Goal: Task Accomplishment & Management: Use online tool/utility

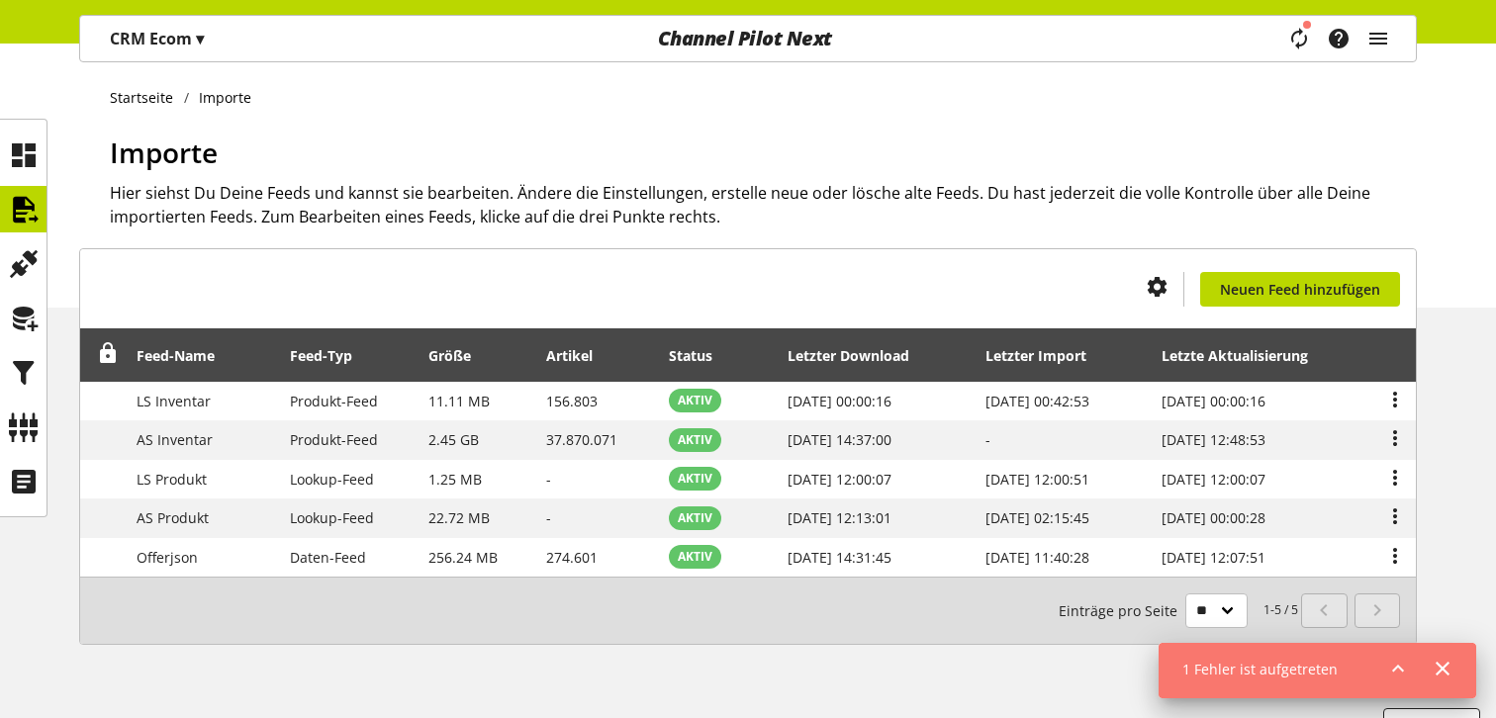
click at [1371, 657] on div "1 Fehler ist aufgetreten" at bounding box center [1316, 671] width 317 height 56
click at [1401, 664] on icon at bounding box center [1398, 669] width 24 height 36
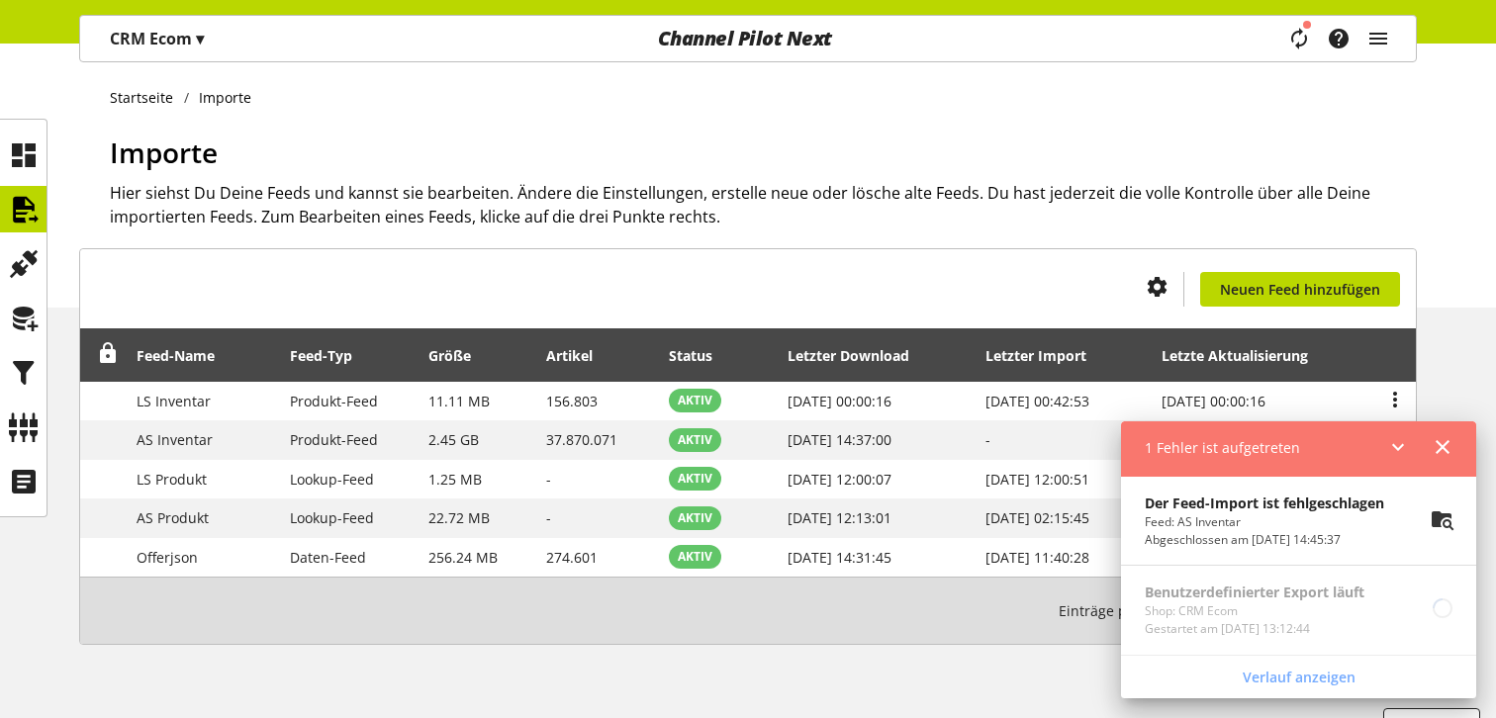
click at [1434, 521] on icon at bounding box center [1442, 519] width 24 height 36
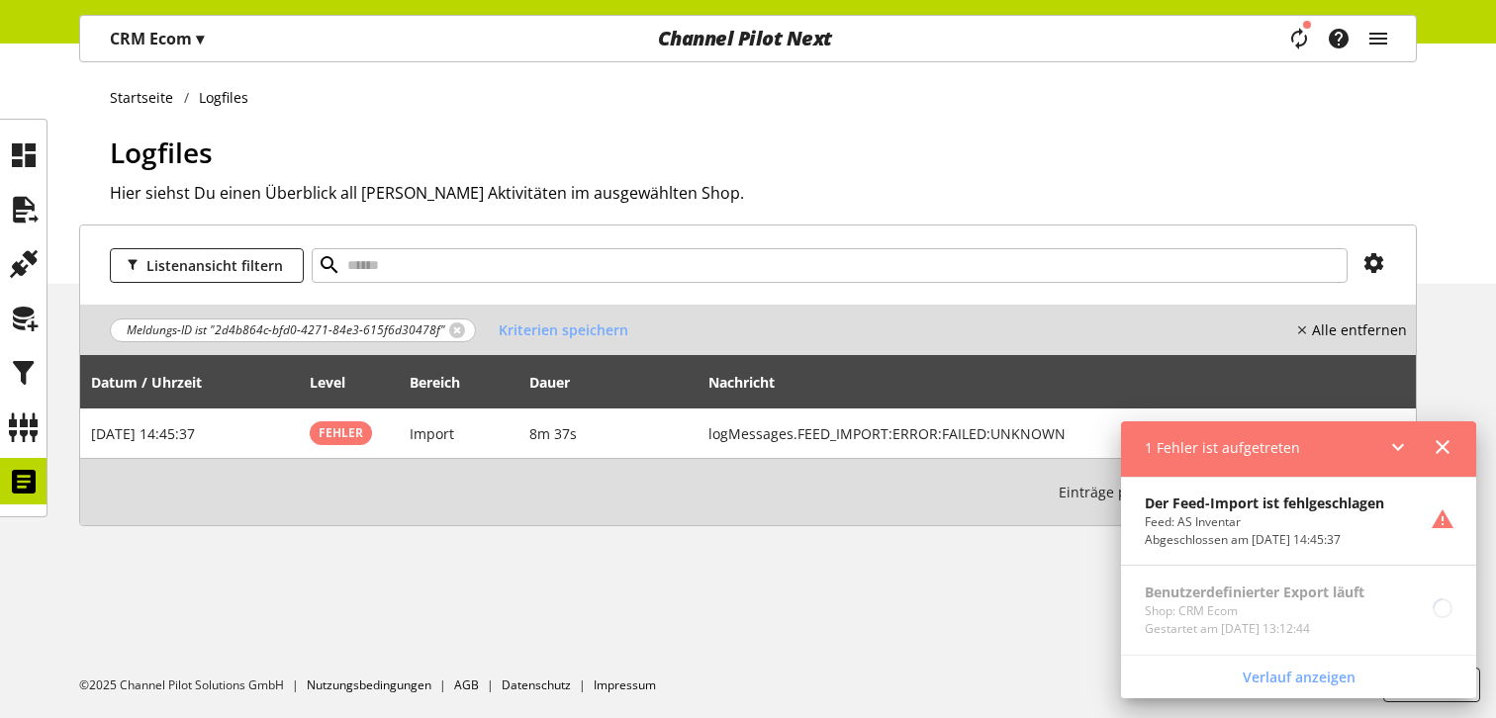
click at [1396, 442] on icon at bounding box center [1398, 447] width 24 height 36
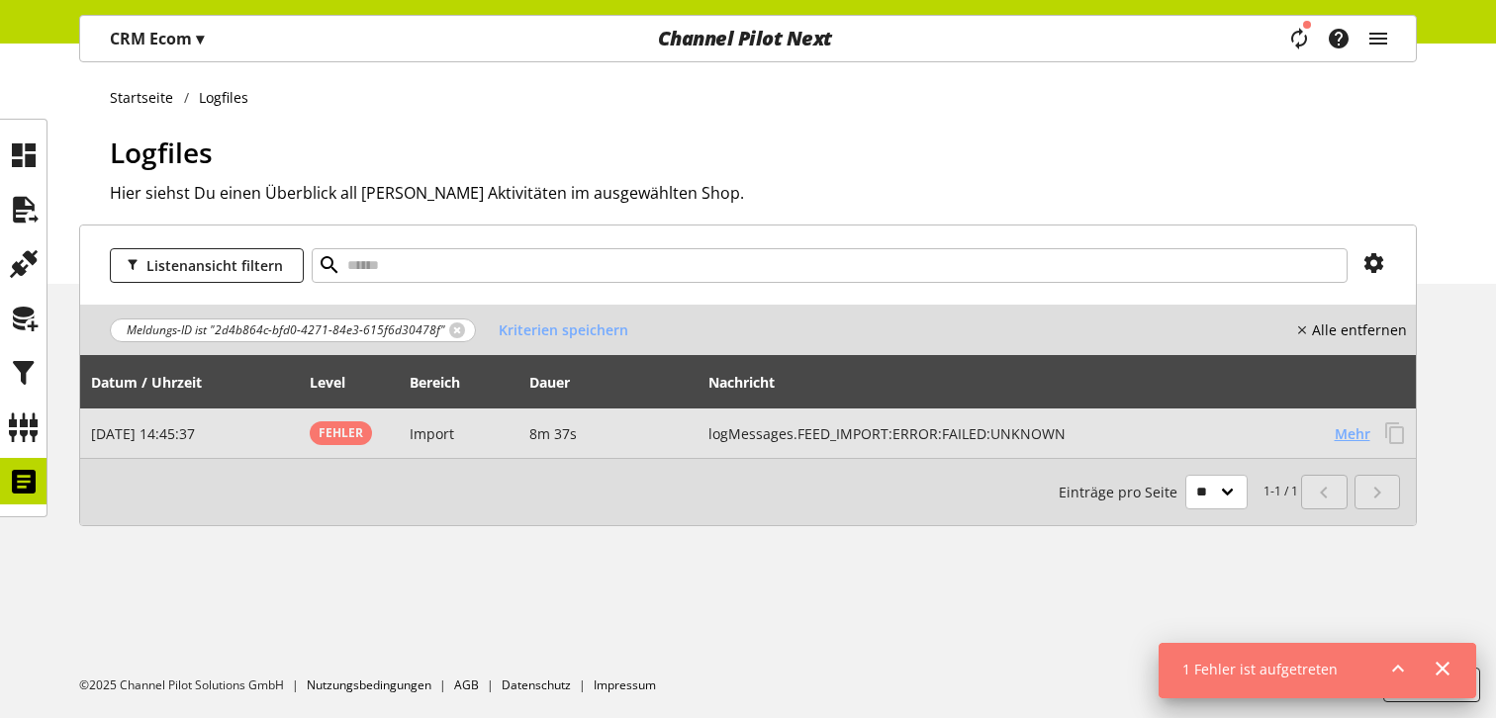
click at [1357, 436] on span "Mehr" at bounding box center [1352, 433] width 36 height 21
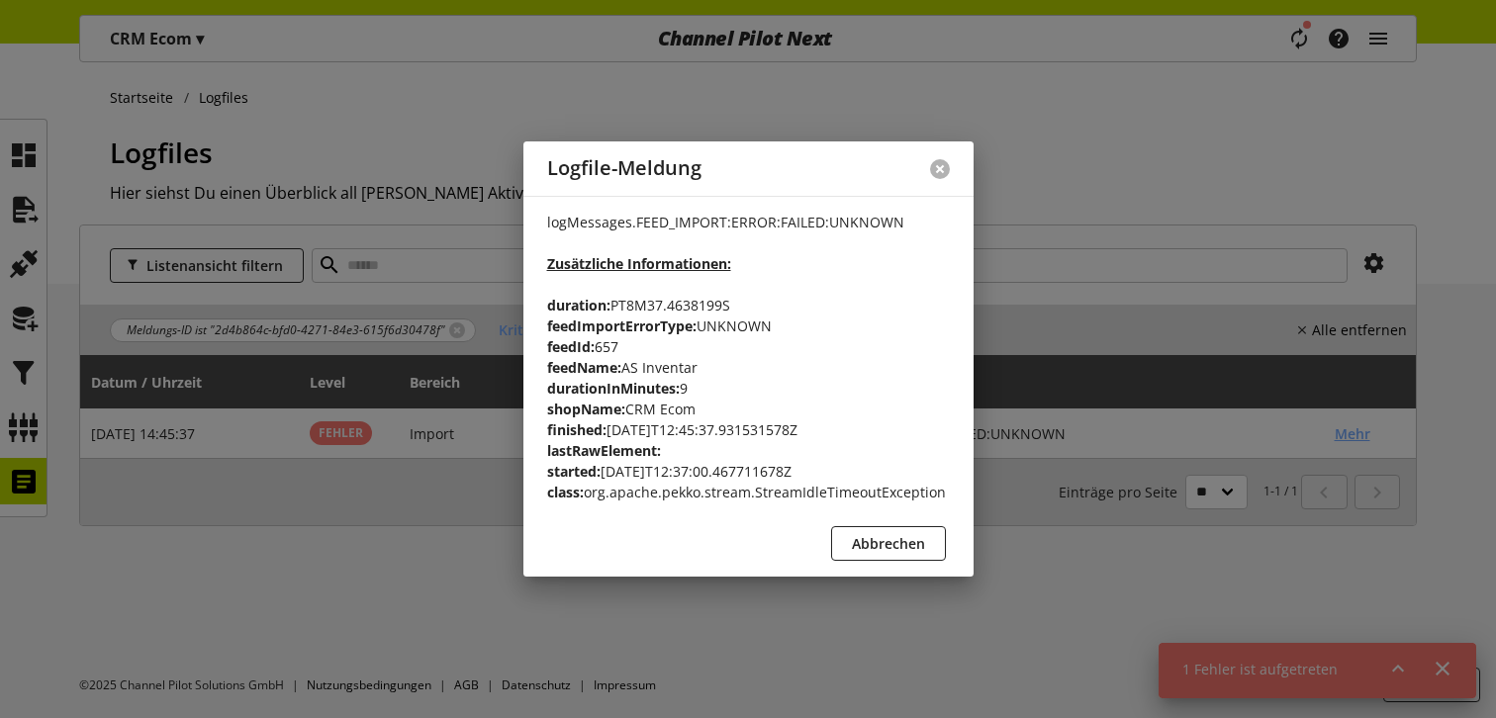
click at [943, 167] on button at bounding box center [940, 169] width 20 height 20
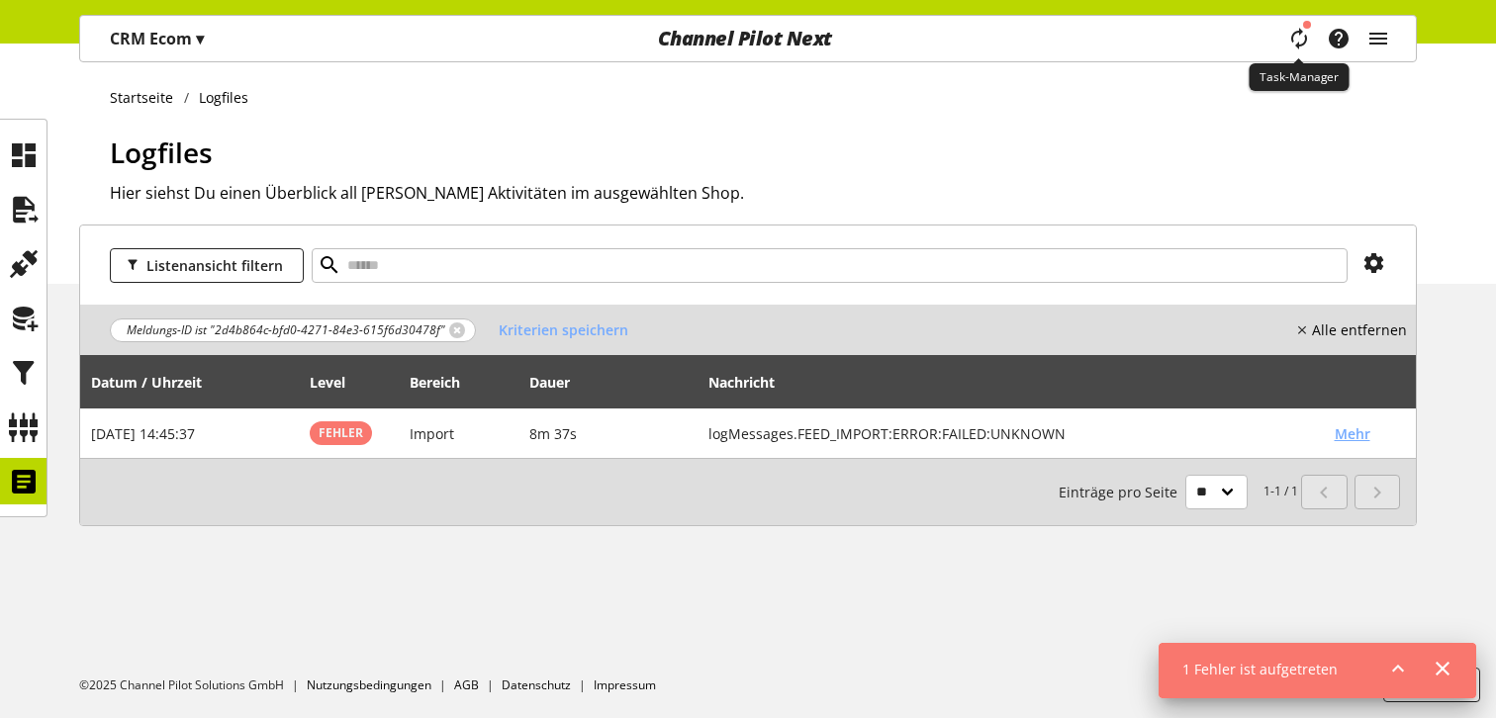
click at [1300, 45] on icon "main navigation" at bounding box center [1299, 39] width 28 height 38
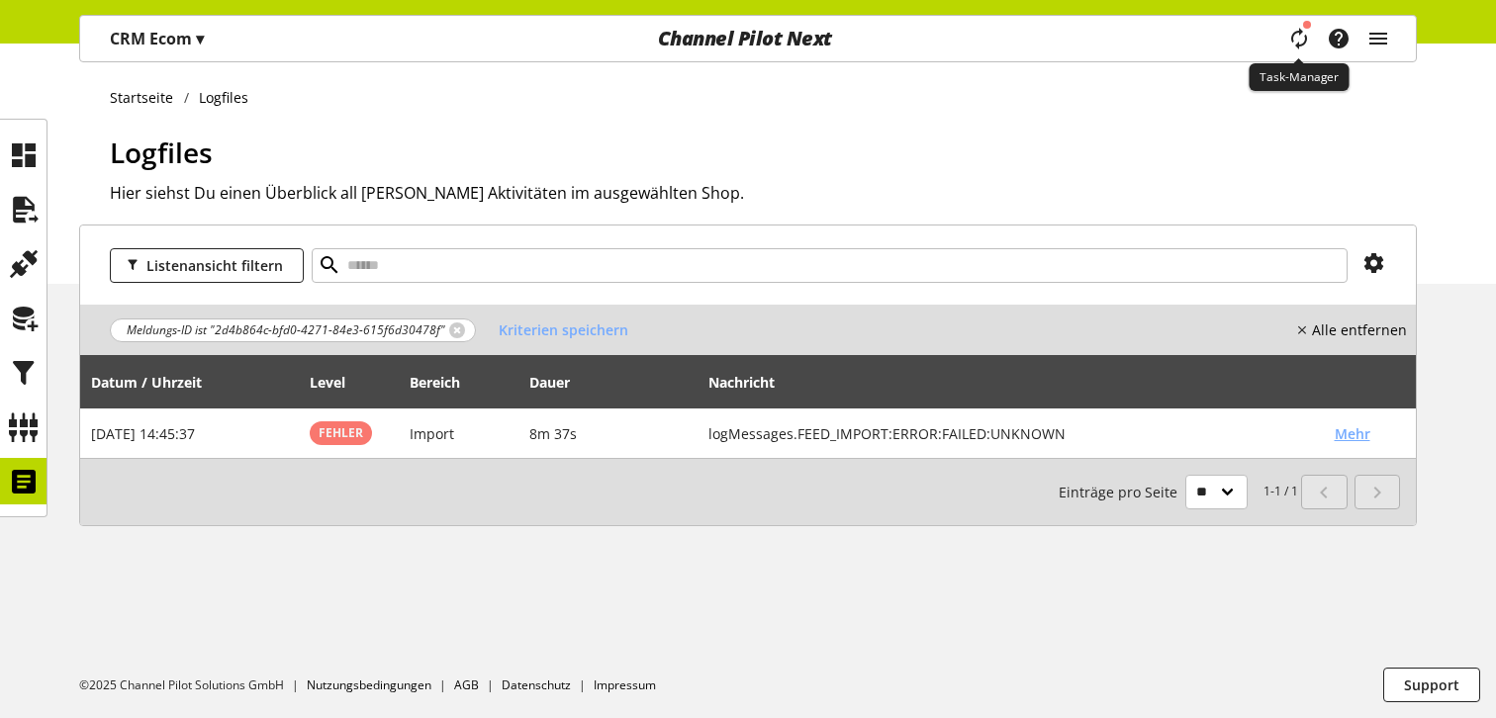
click at [1300, 45] on icon "main navigation" at bounding box center [1298, 38] width 41 height 43
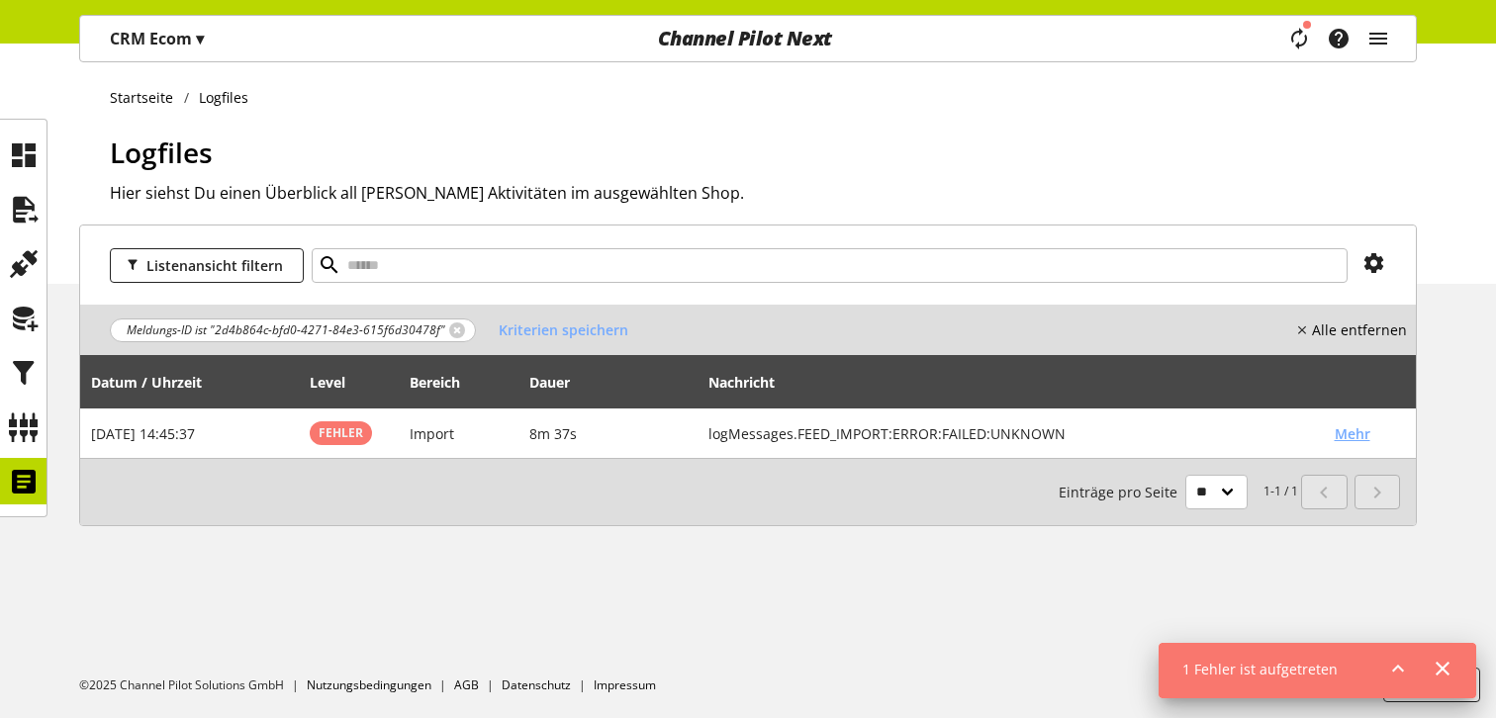
click at [1399, 676] on icon at bounding box center [1398, 669] width 24 height 36
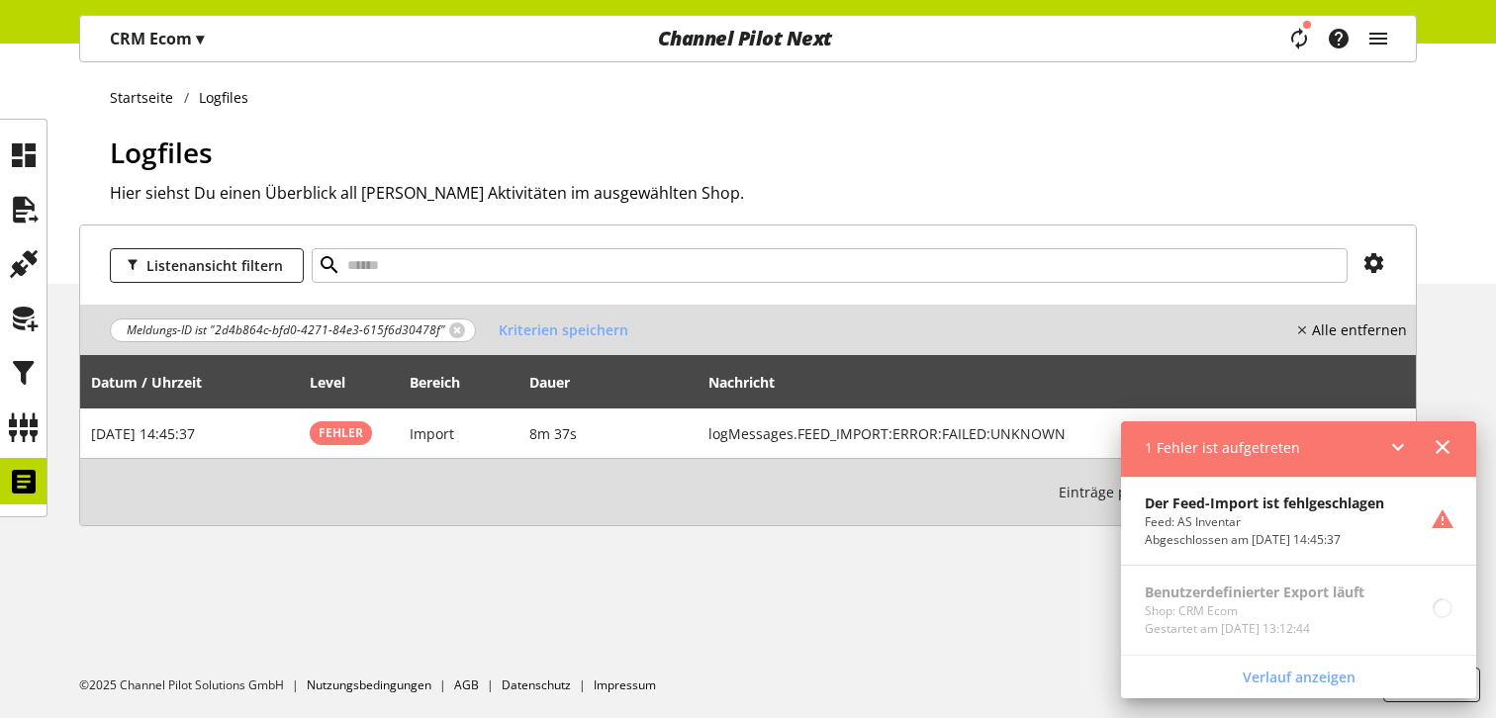
click at [861, 570] on div "Listenansicht filtern Meldungs-ID ist "2d4b864c-bfd0-4271-84e3-615f6d30478f" Kr…" at bounding box center [748, 399] width 1496 height 349
click at [32, 203] on icon at bounding box center [24, 210] width 32 height 40
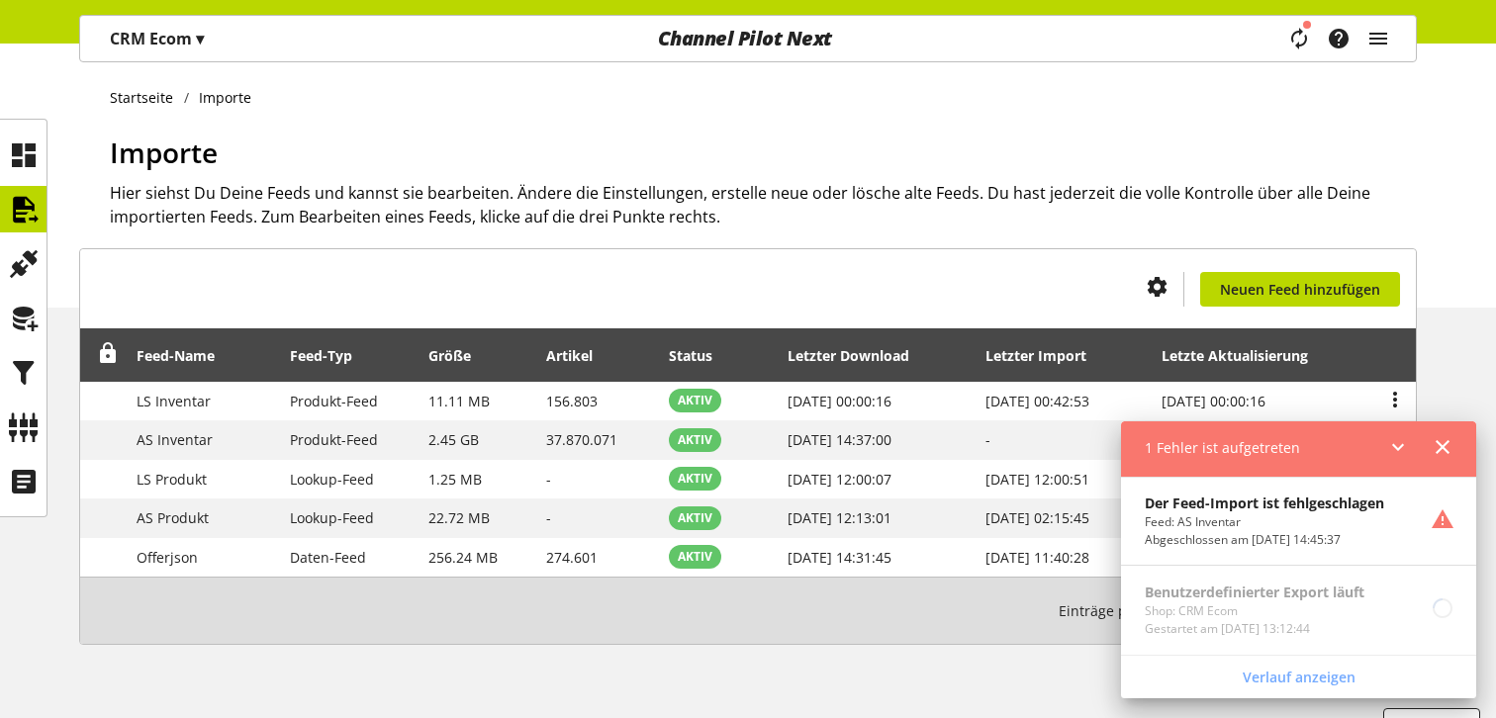
click at [1473, 325] on div "Du bist nicht berechtigt, einen Import-Feed zu erstellen. Neuen Feed hinzufügen…" at bounding box center [748, 470] width 1496 height 444
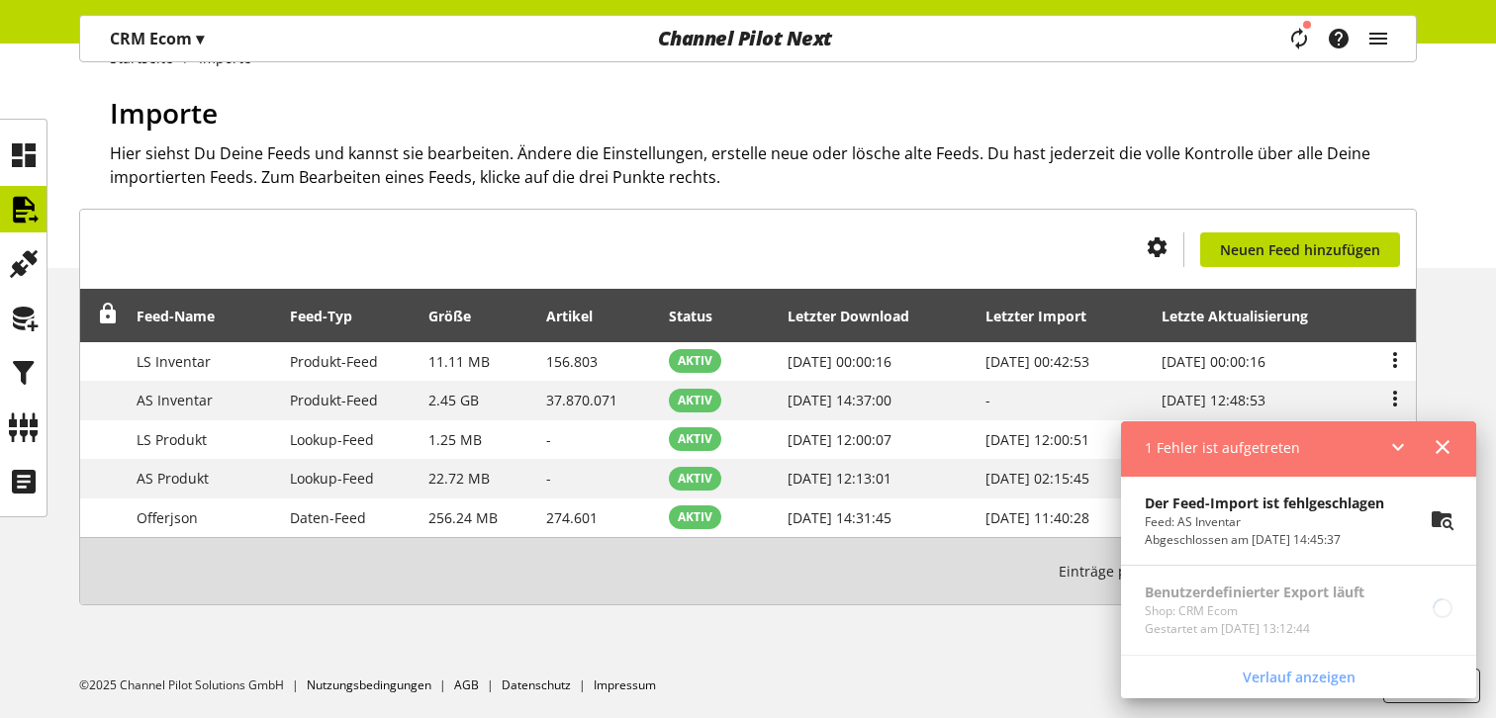
click at [1442, 513] on icon at bounding box center [1442, 519] width 24 height 36
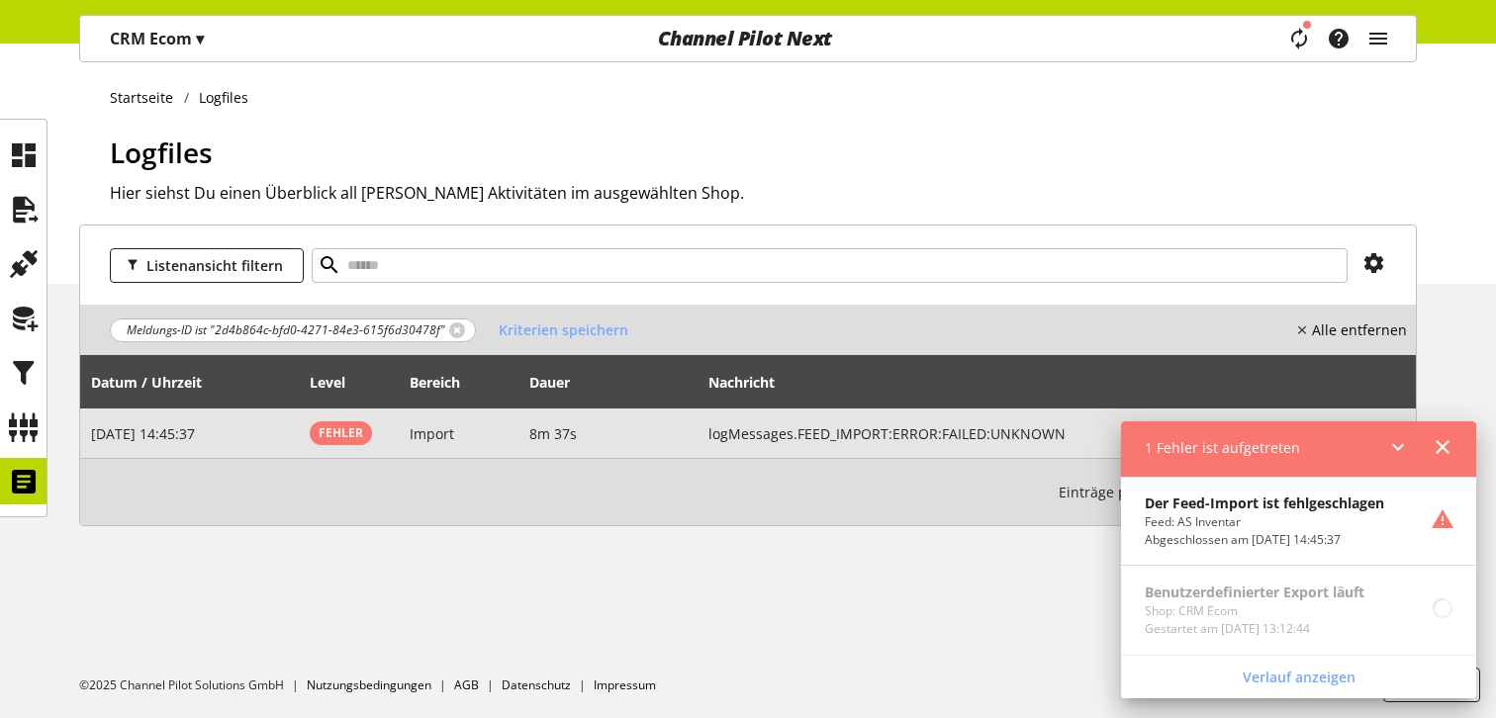
click at [824, 416] on div "logMessages.FEED_IMPORT:ERROR:FAILED:UNKNOWN Mehr" at bounding box center [1056, 433] width 697 height 35
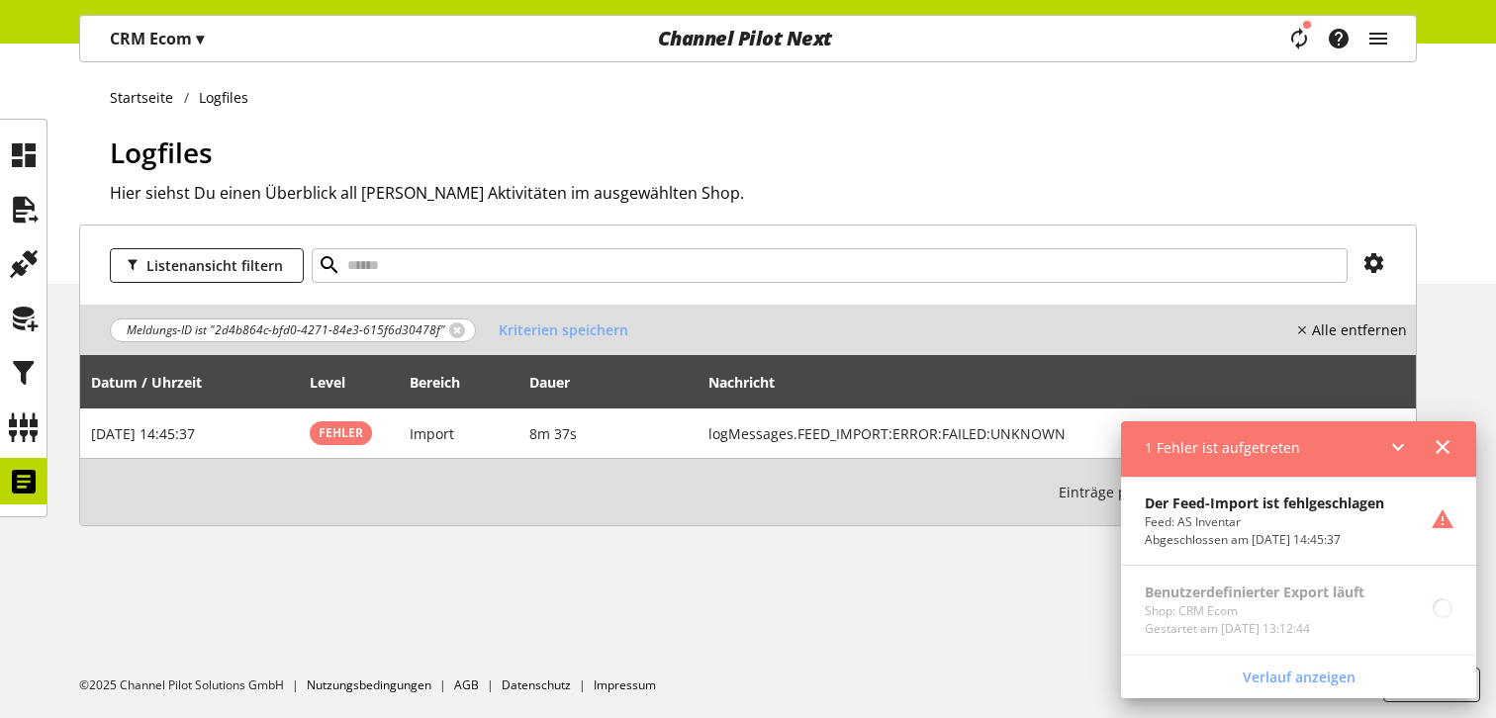
click at [1400, 453] on icon at bounding box center [1398, 447] width 24 height 36
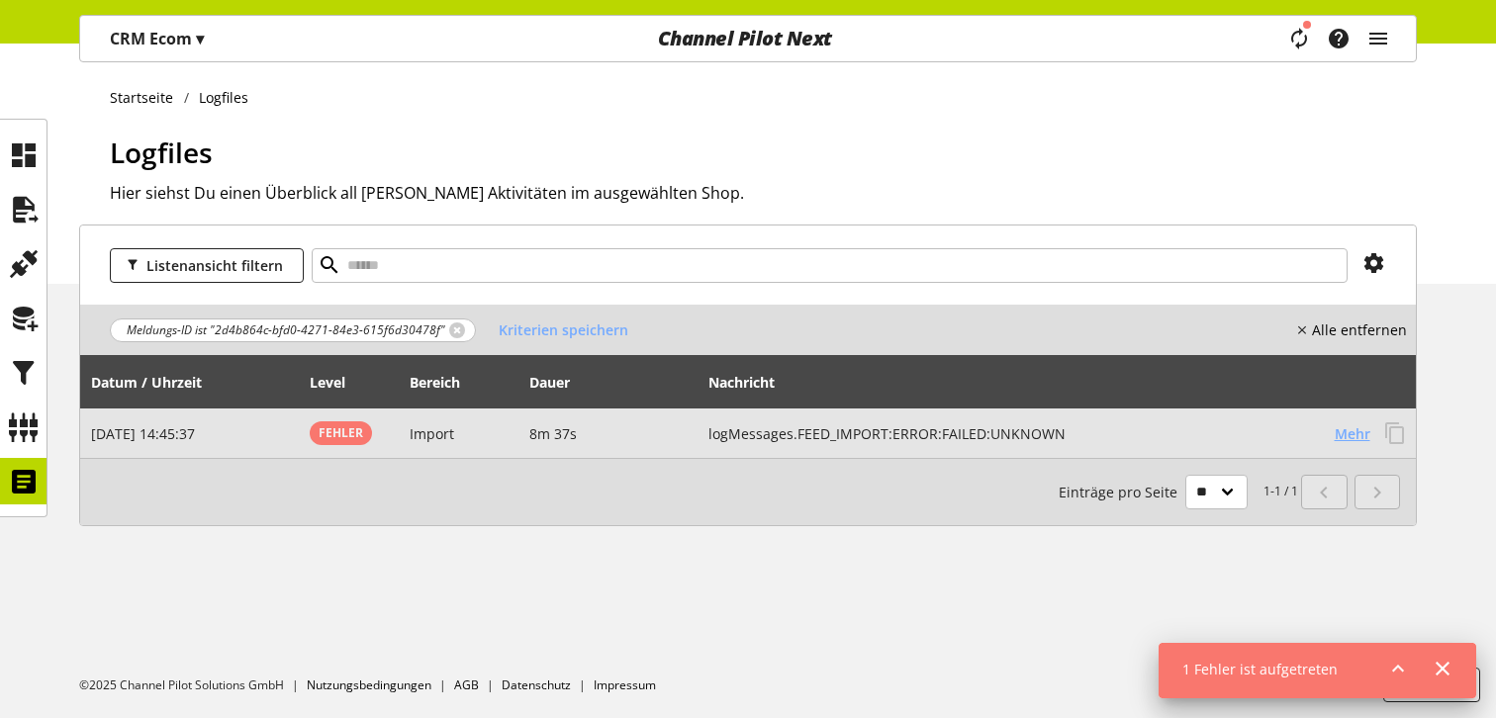
click at [1334, 428] on span "Mehr" at bounding box center [1352, 433] width 36 height 21
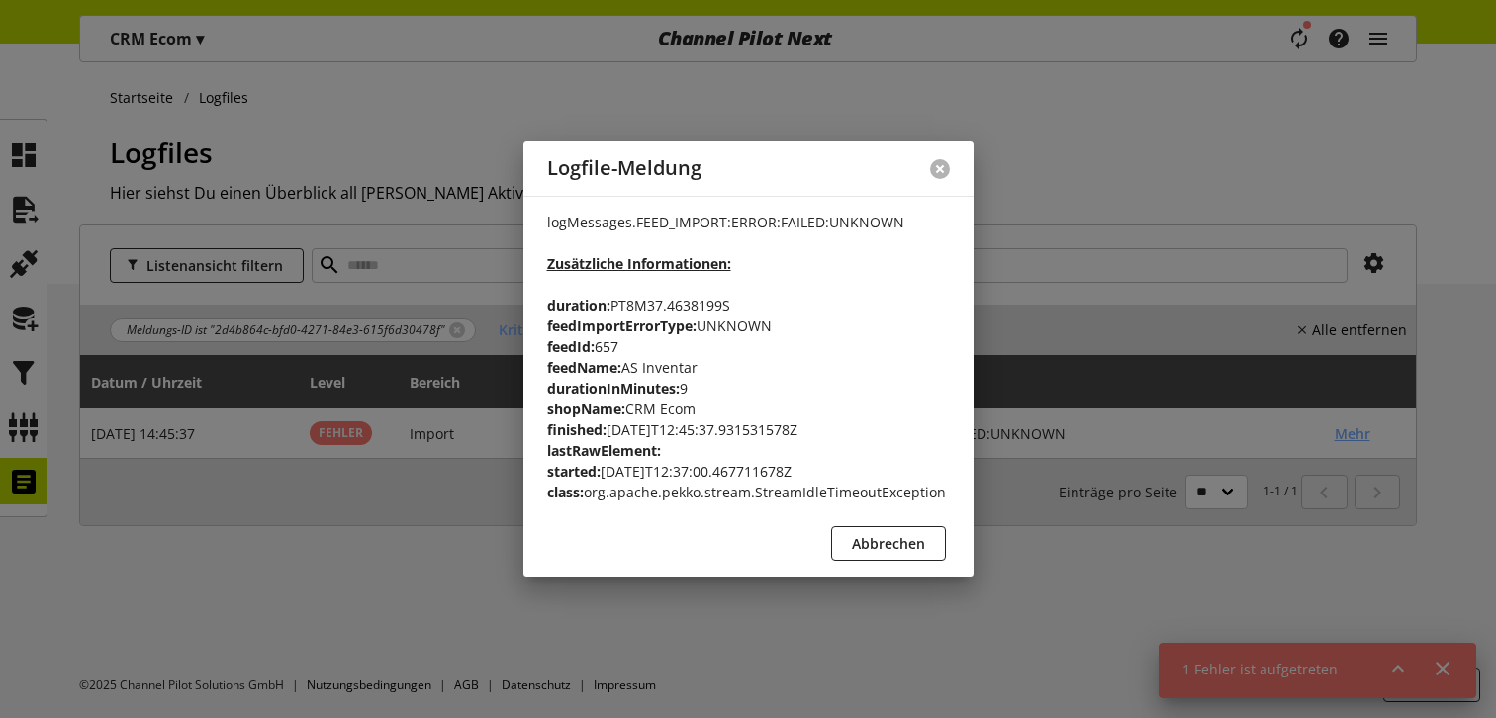
click at [943, 159] on button at bounding box center [940, 169] width 20 height 20
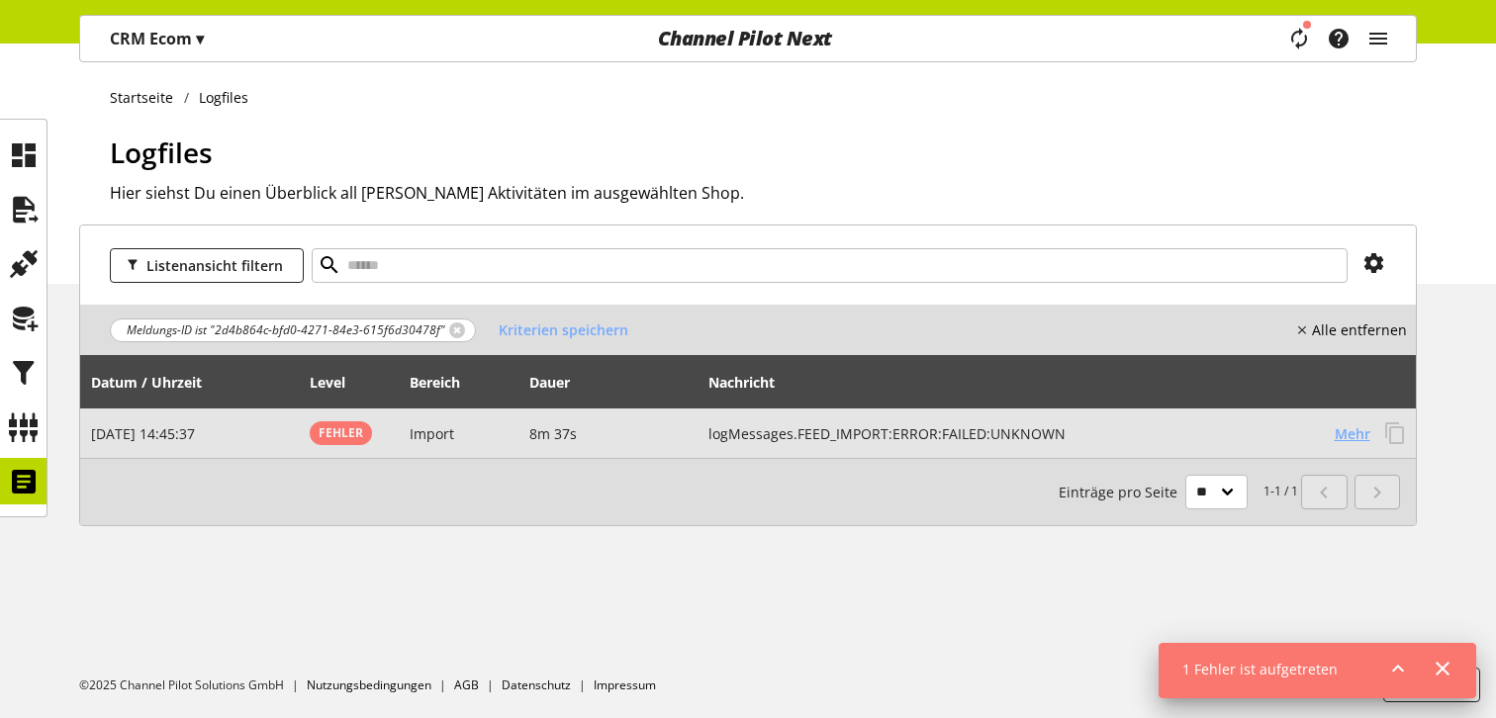
click at [739, 440] on h2 "logMessages.FEED_IMPORT:ERROR:FAILED:UNKNOWN" at bounding box center [1013, 433] width 611 height 21
click at [660, 437] on td "8m 37s" at bounding box center [607, 432] width 179 height 49
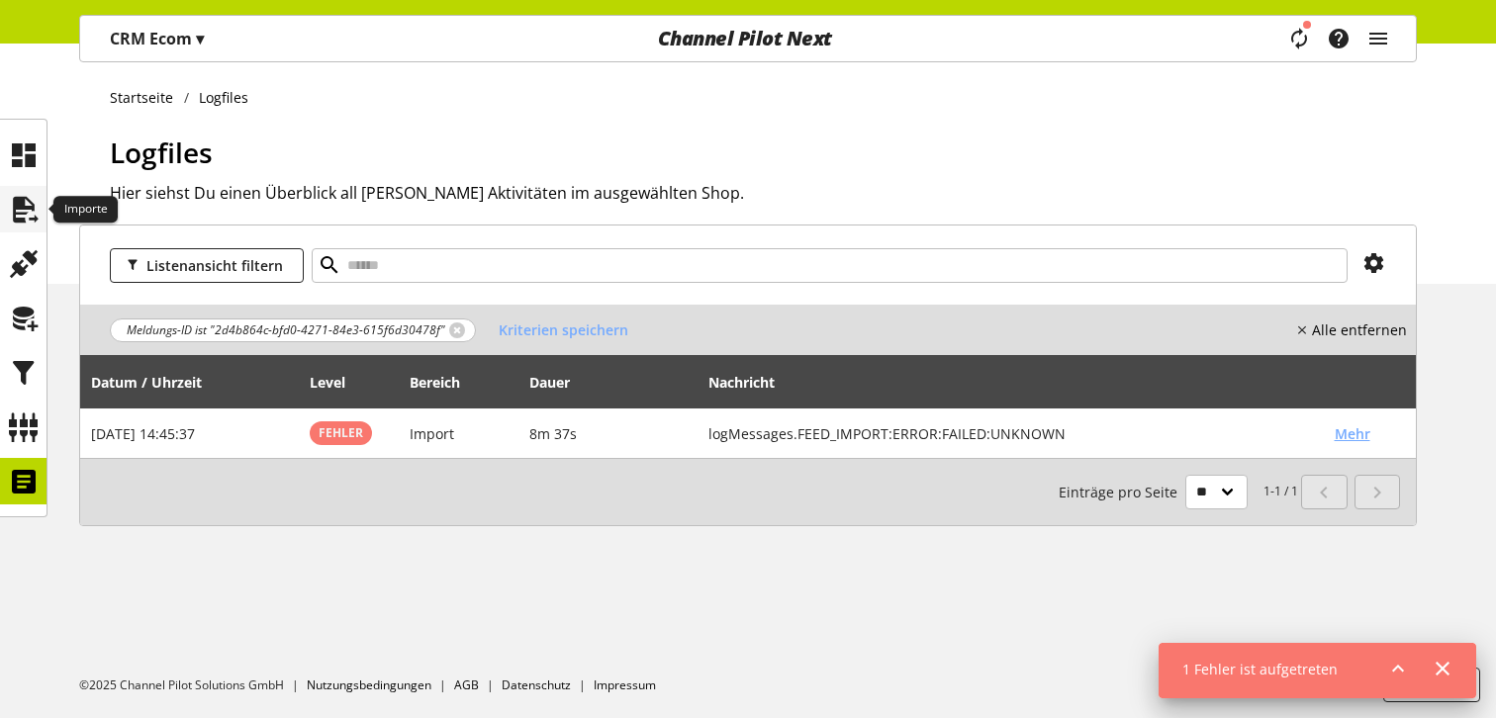
click at [39, 227] on div at bounding box center [23, 209] width 46 height 46
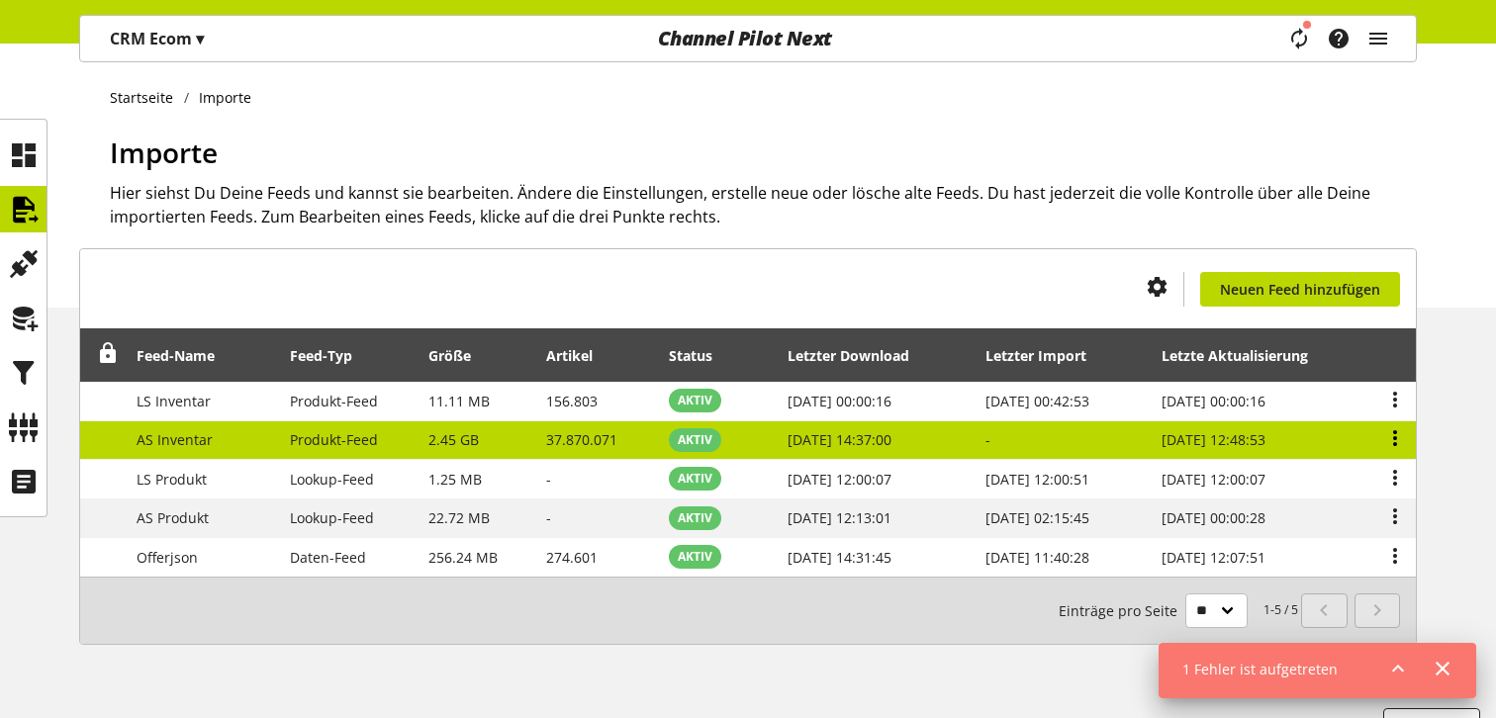
click at [1394, 445] on icon at bounding box center [1395, 438] width 24 height 36
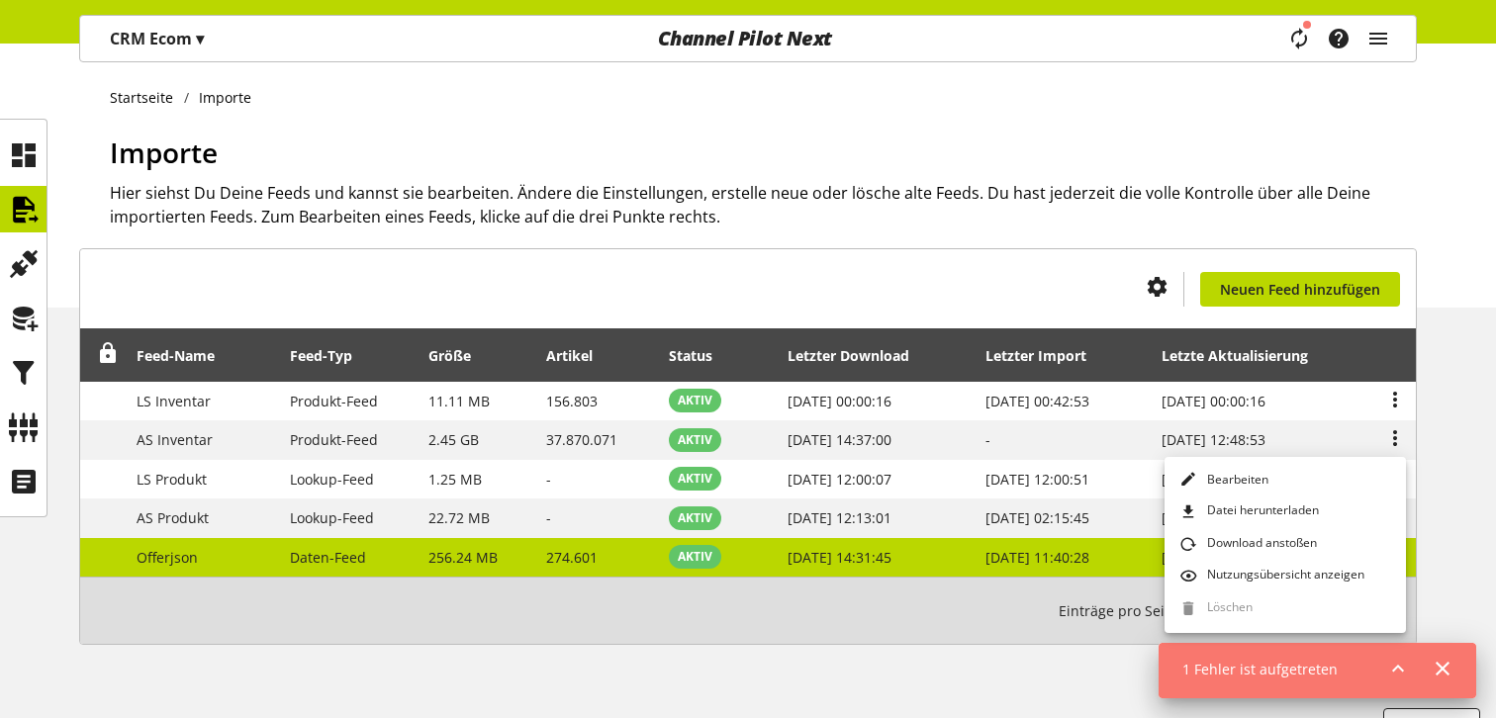
click at [793, 564] on span "[DATE] 14:31:45" at bounding box center [839, 557] width 104 height 19
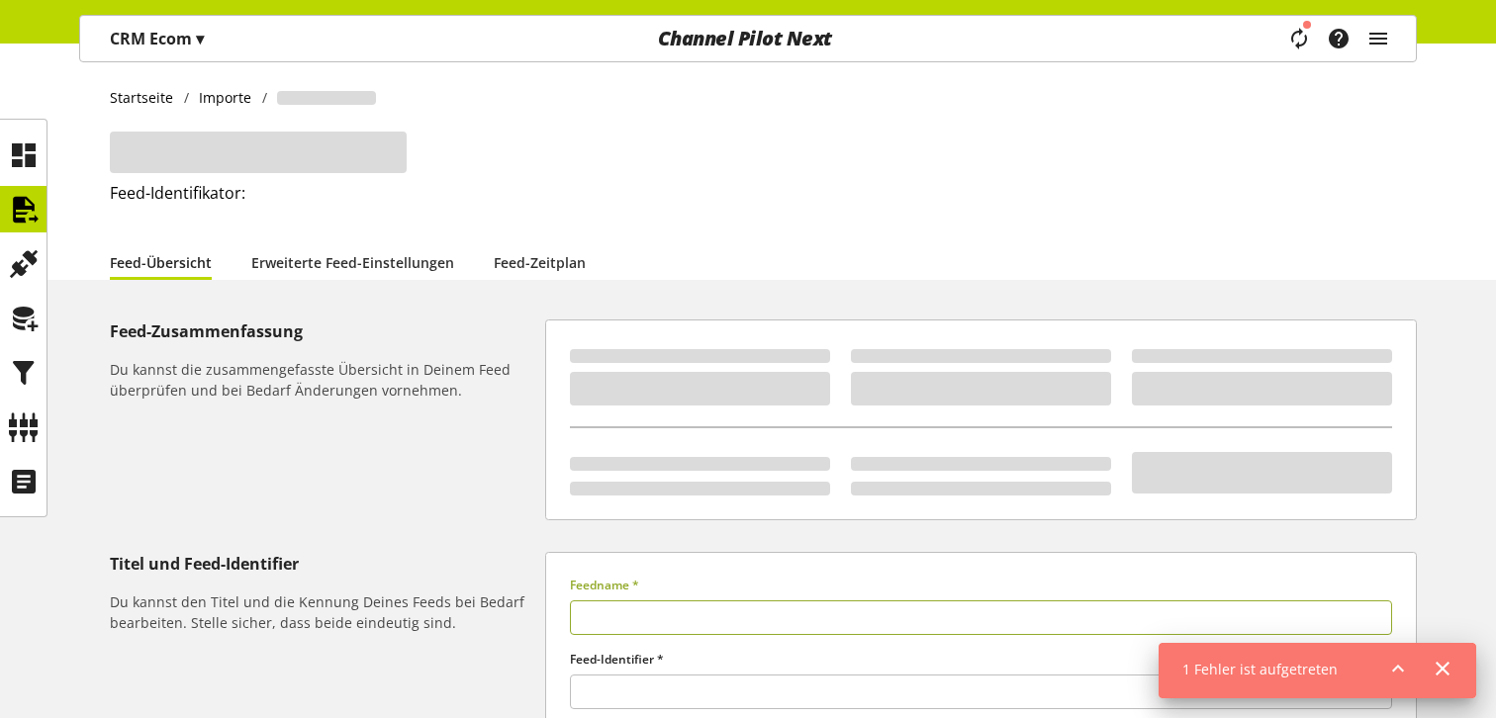
type input "*********"
type input "*****"
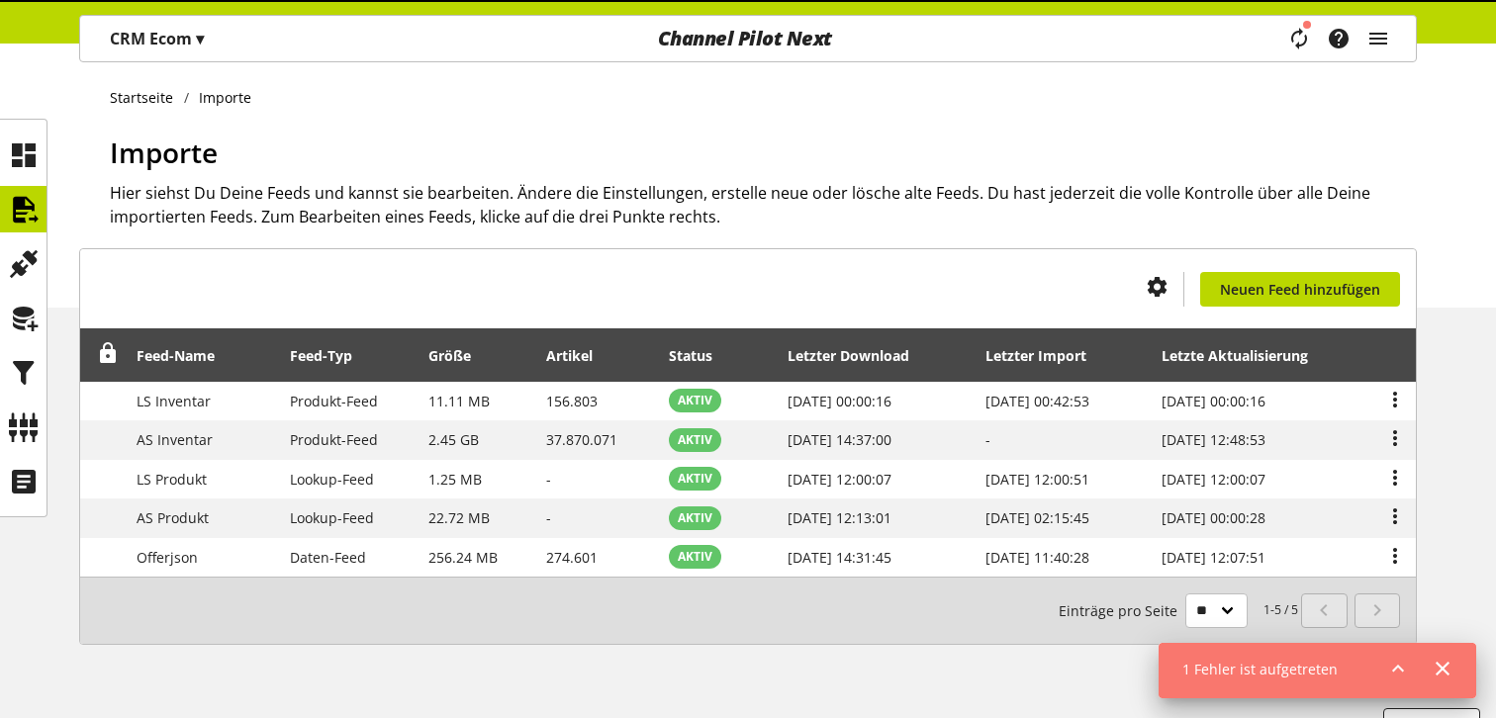
scroll to position [40, 0]
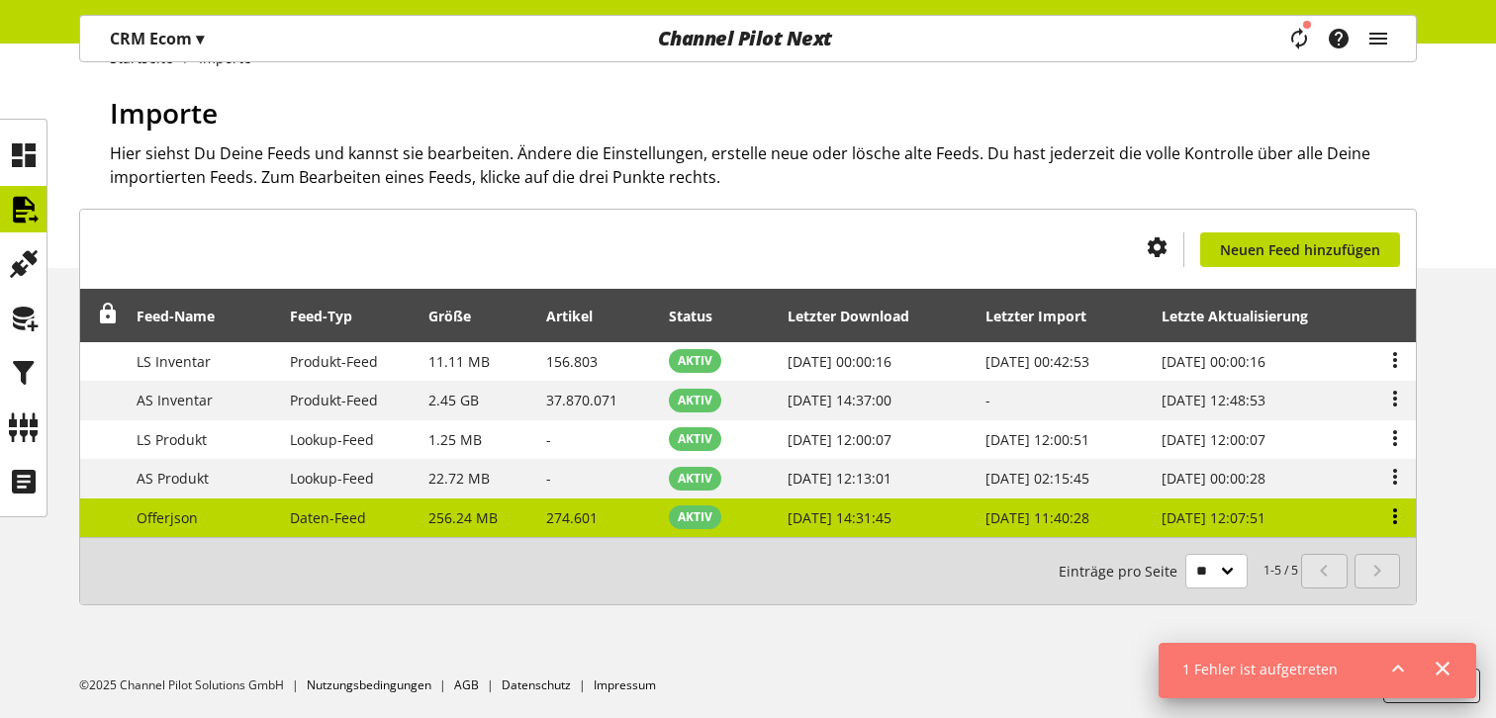
click at [1399, 516] on icon at bounding box center [1395, 517] width 24 height 36
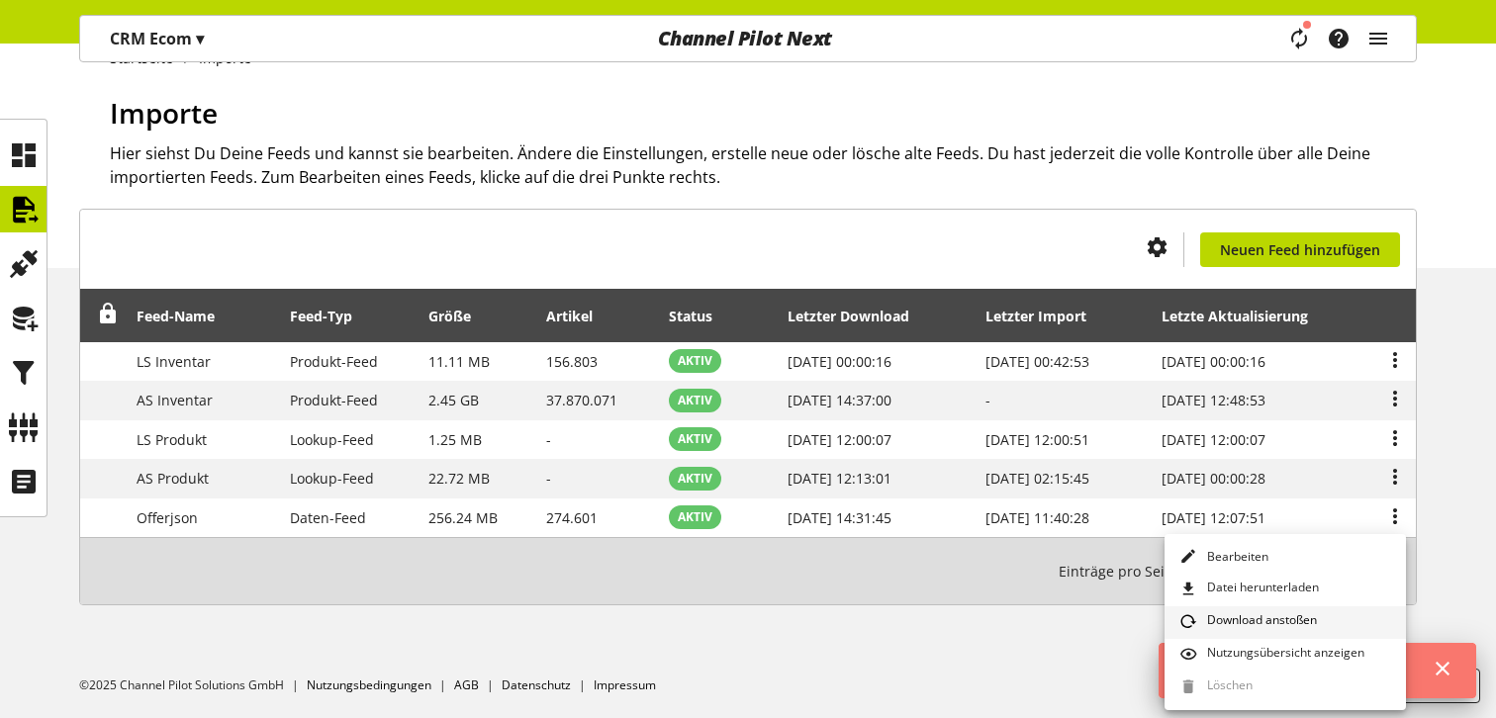
click at [1286, 611] on span "Download anstoßen" at bounding box center [1258, 622] width 118 height 22
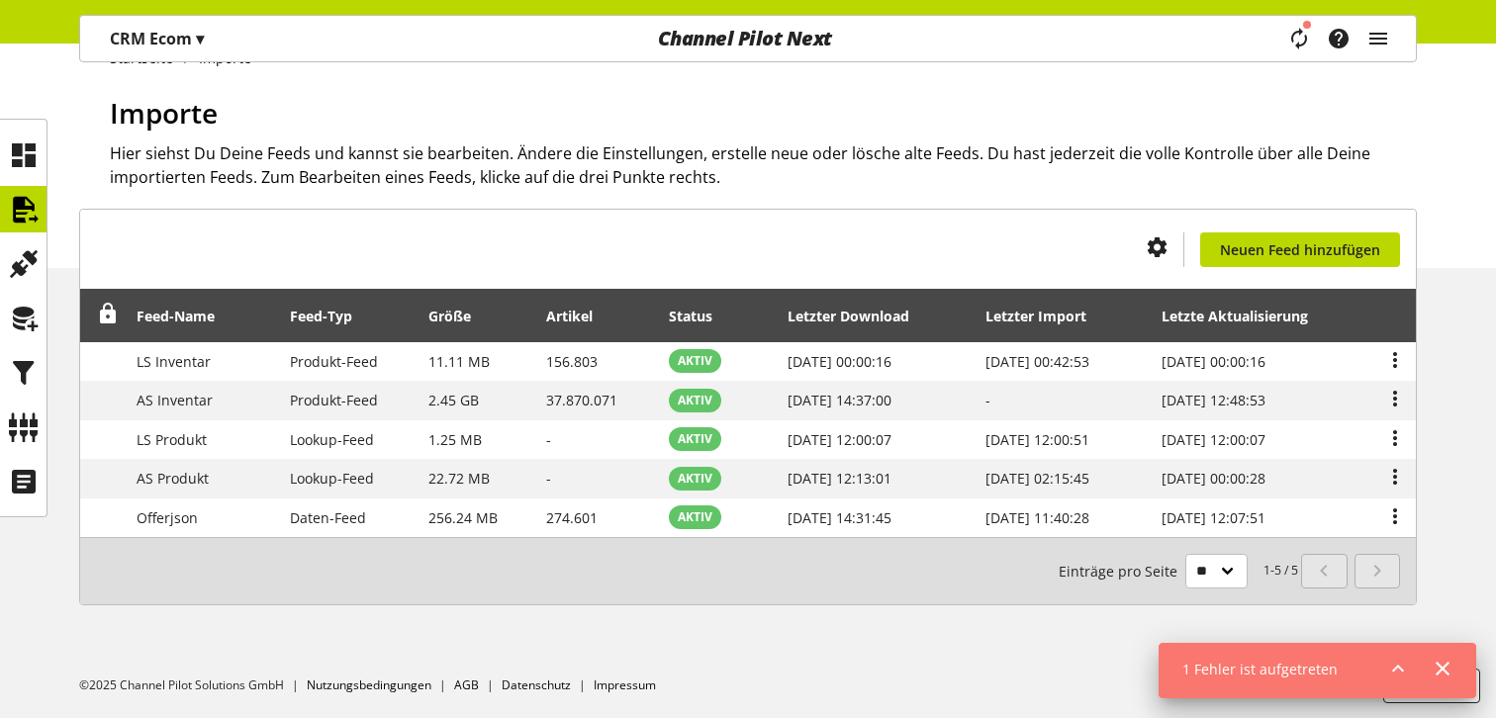
click at [1395, 658] on icon at bounding box center [1398, 669] width 24 height 36
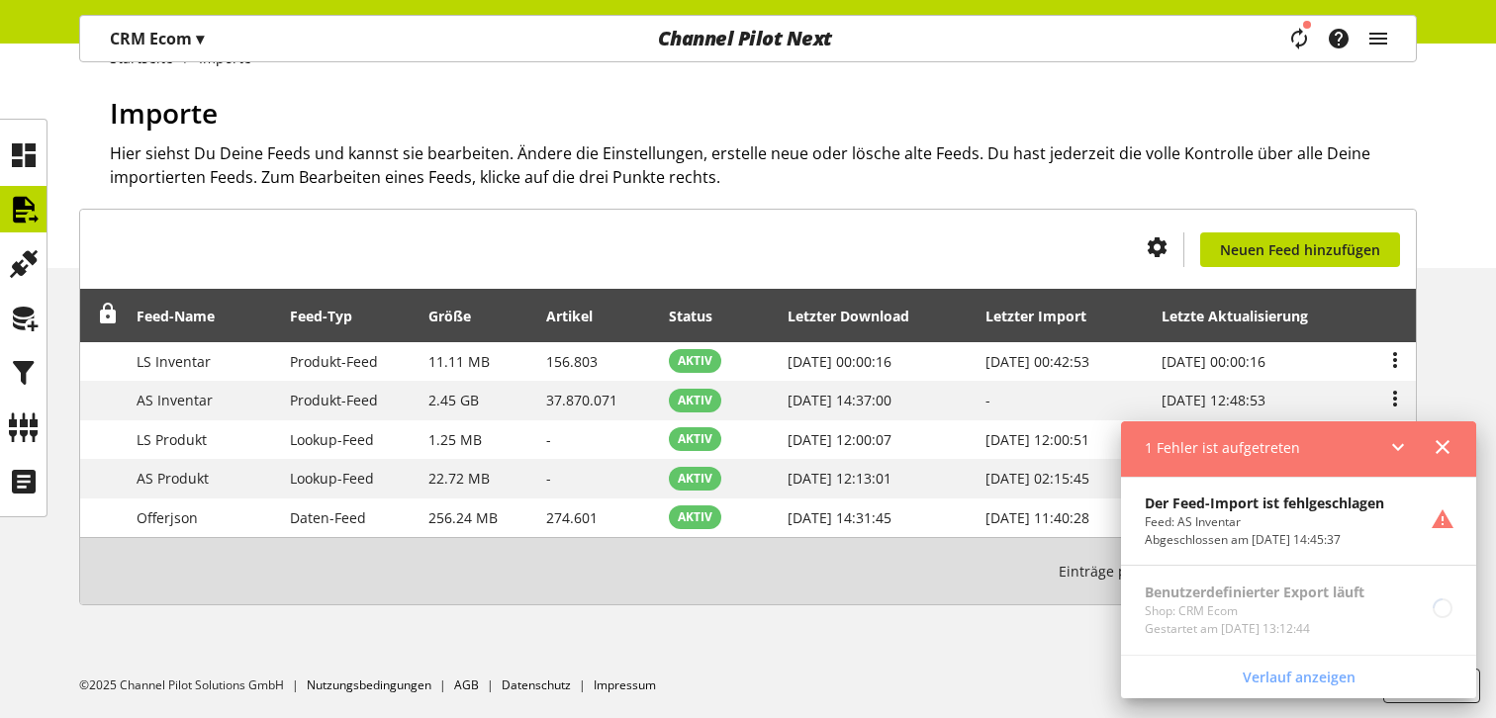
click at [1394, 445] on icon at bounding box center [1398, 447] width 24 height 36
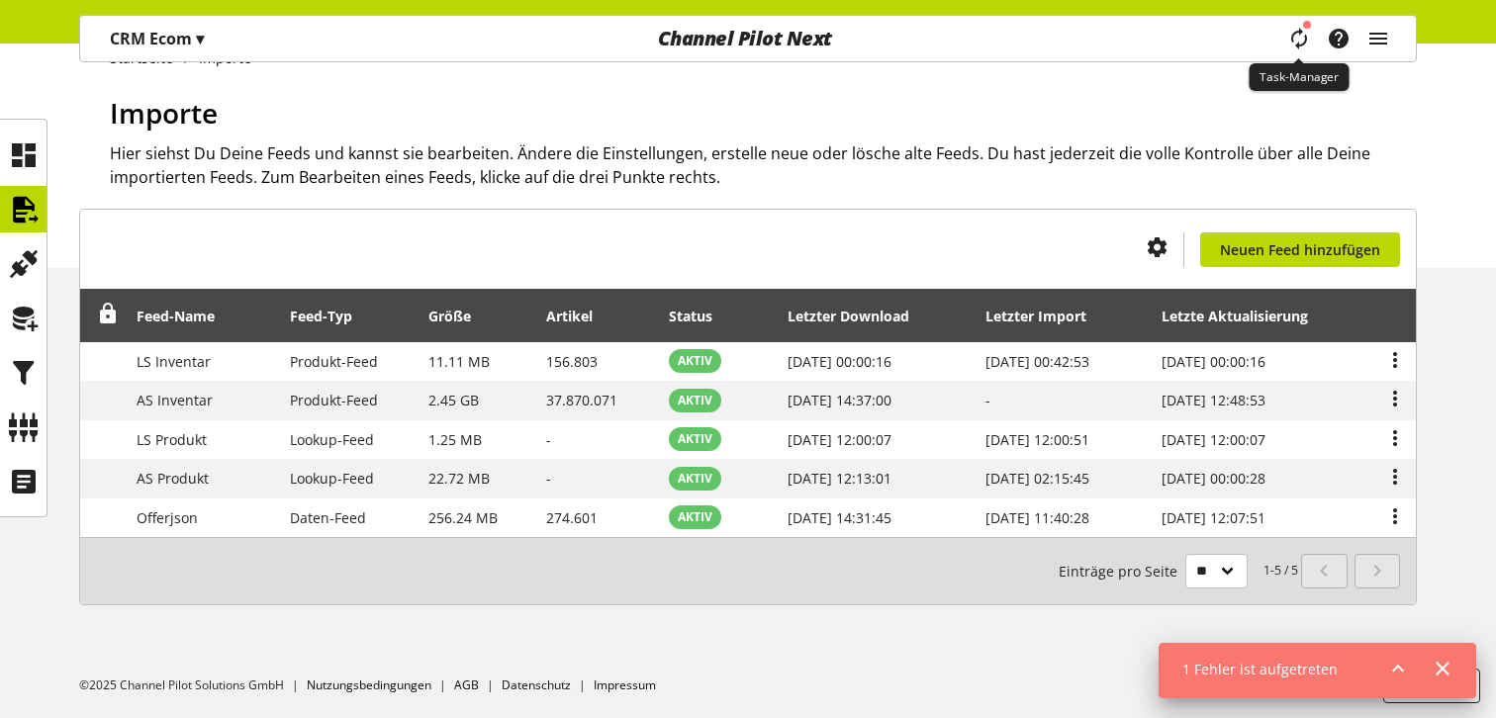
click at [1297, 30] on icon "main navigation" at bounding box center [1299, 39] width 28 height 38
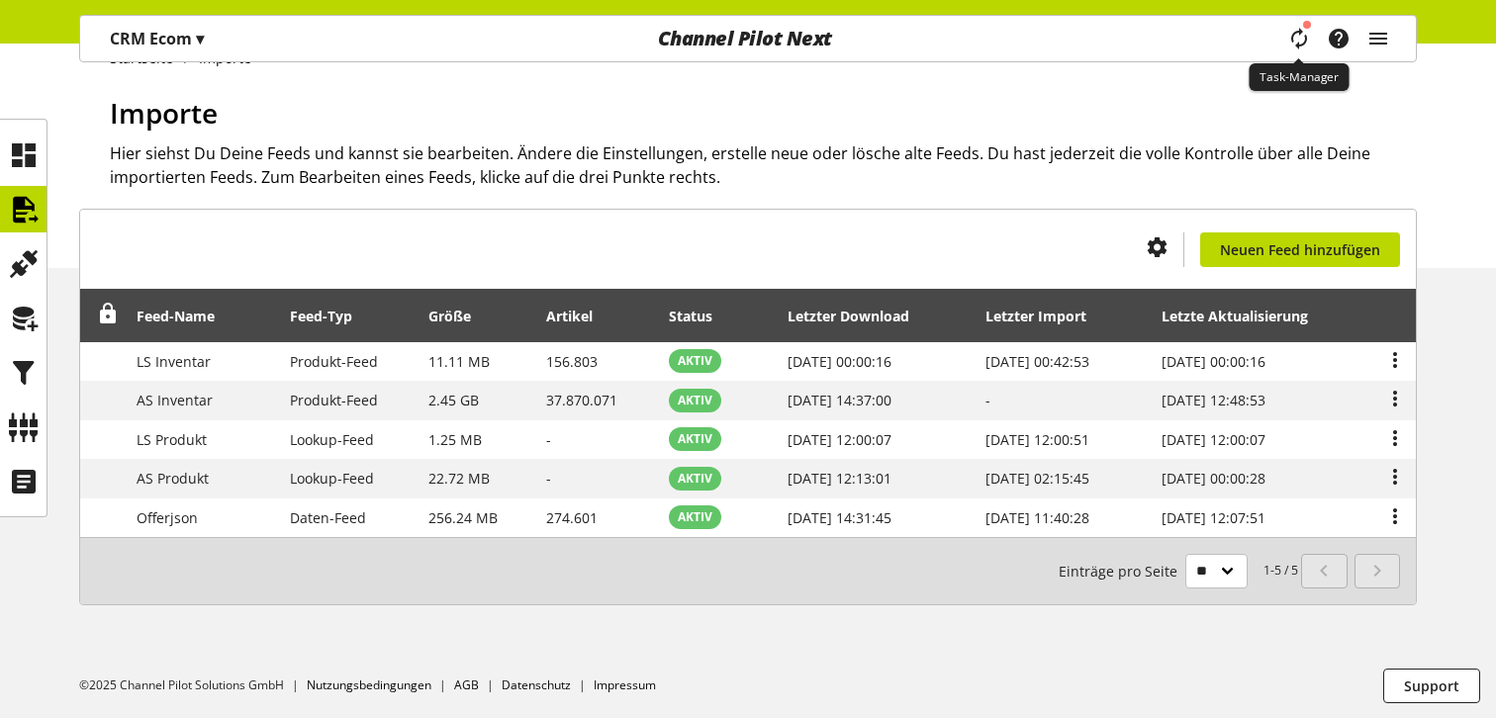
click at [1297, 30] on icon "main navigation" at bounding box center [1298, 39] width 43 height 41
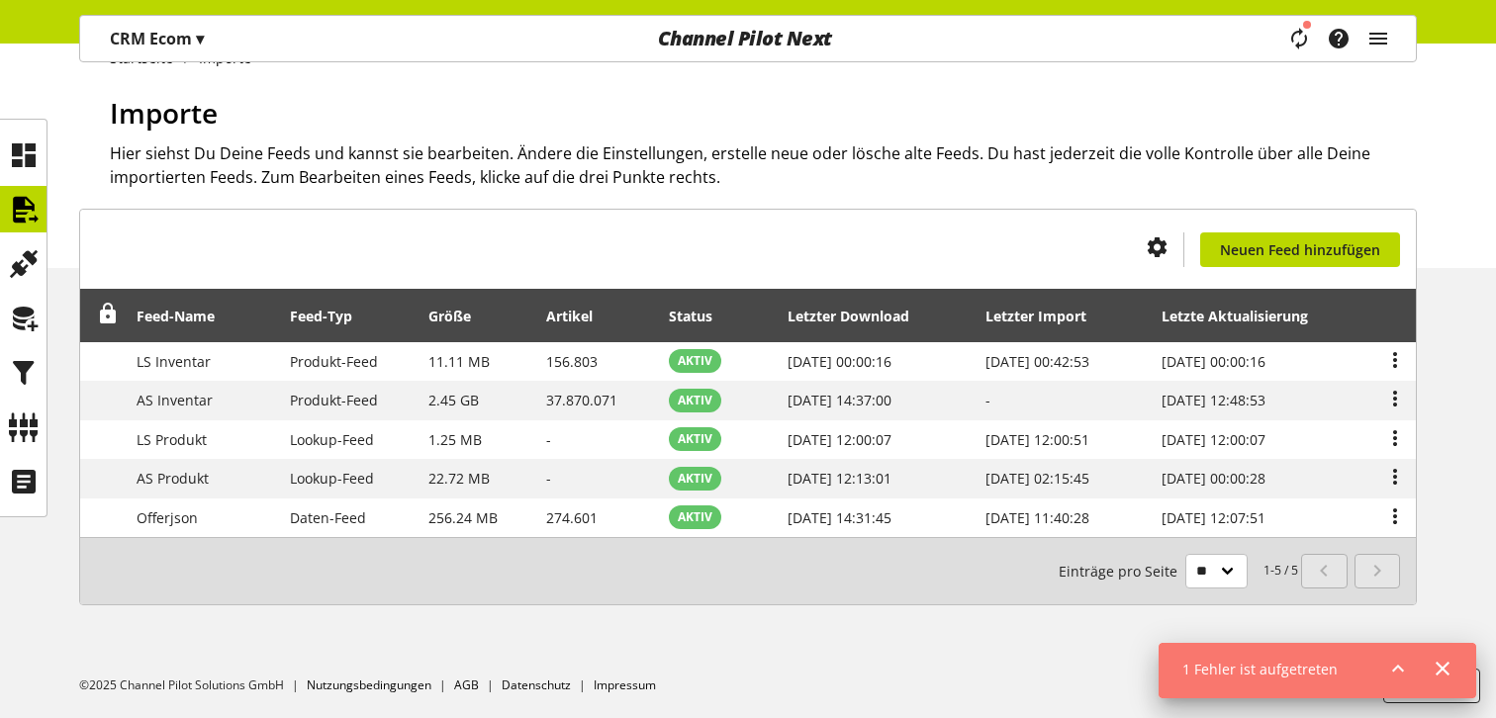
click at [1369, 676] on div "1 Fehler ist aufgetreten" at bounding box center [1316, 671] width 317 height 56
click at [1405, 666] on icon at bounding box center [1398, 669] width 24 height 36
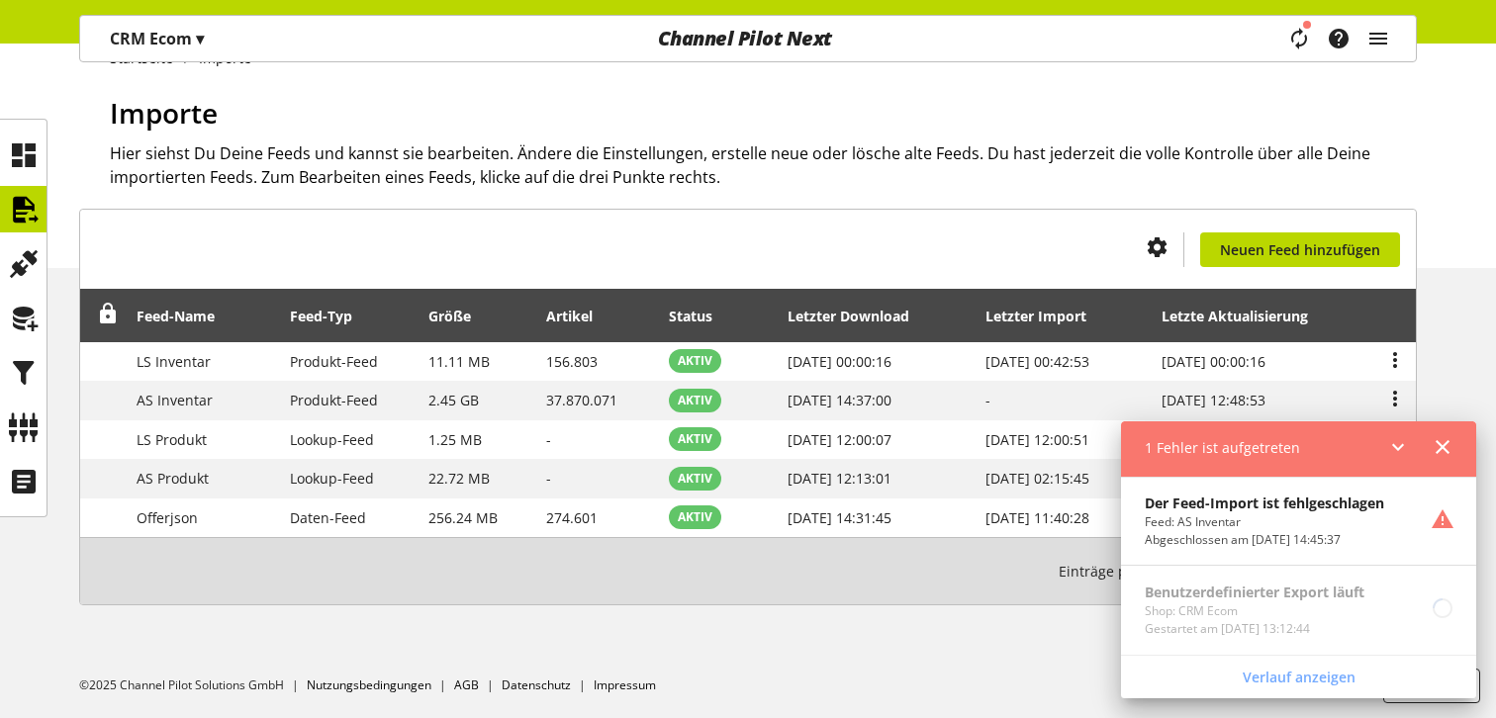
click at [1391, 443] on icon at bounding box center [1398, 447] width 24 height 36
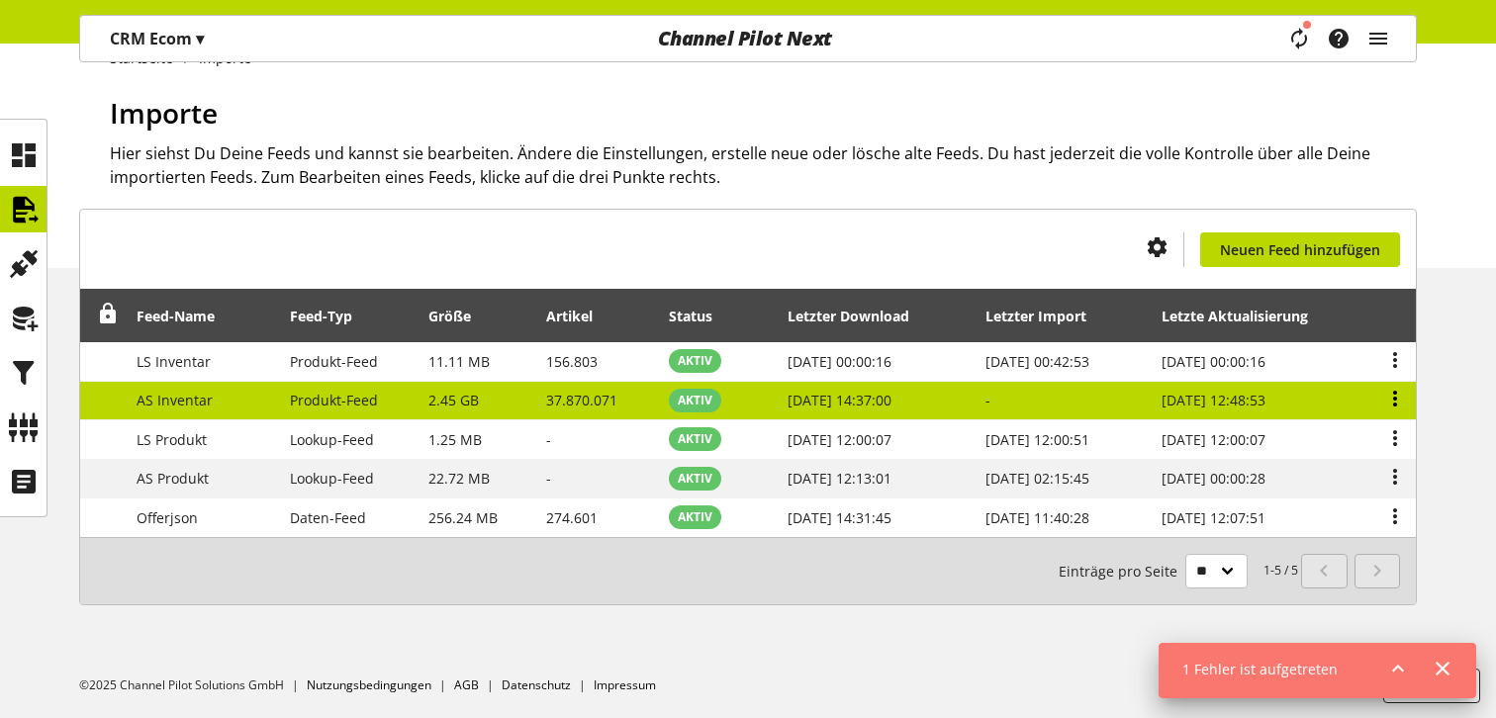
click at [1398, 389] on icon at bounding box center [1395, 399] width 24 height 36
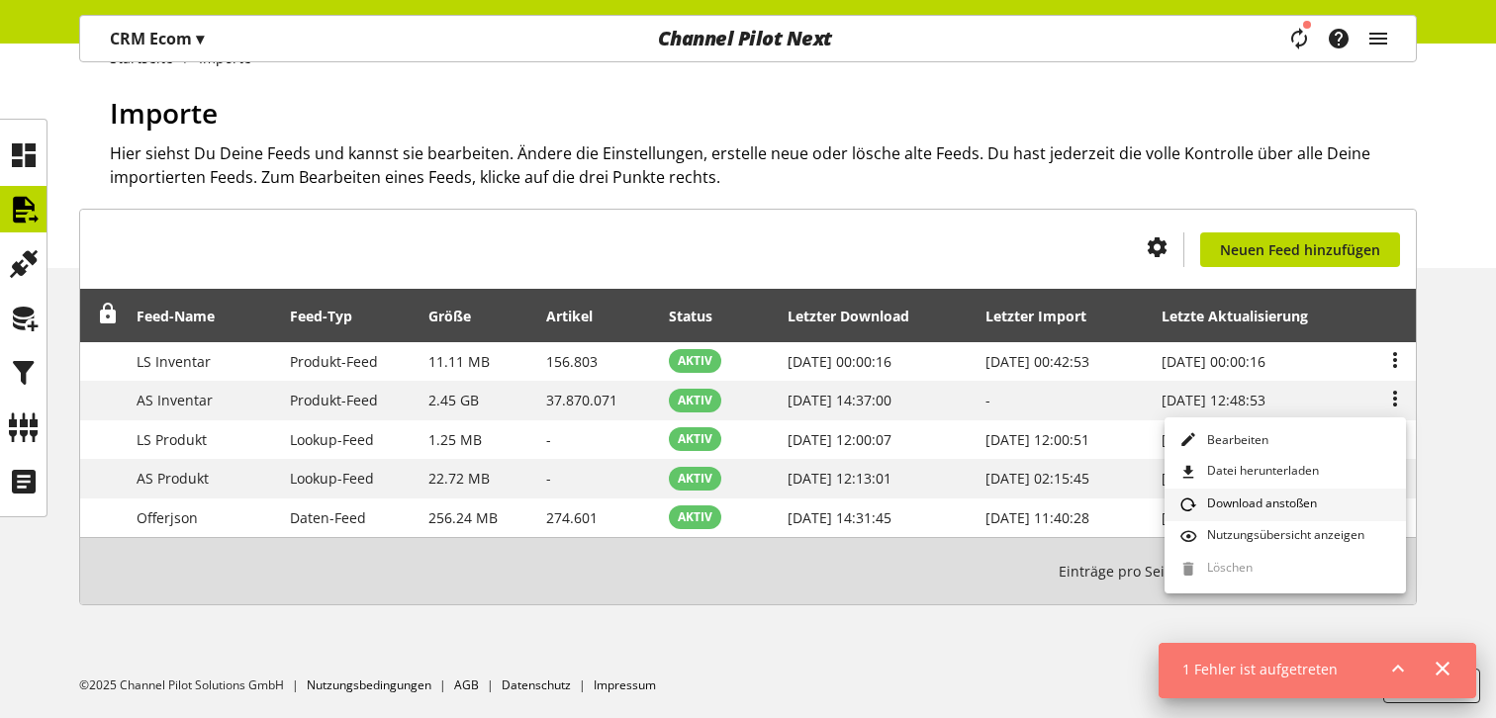
click at [1261, 498] on span "Download anstoßen" at bounding box center [1258, 506] width 118 height 22
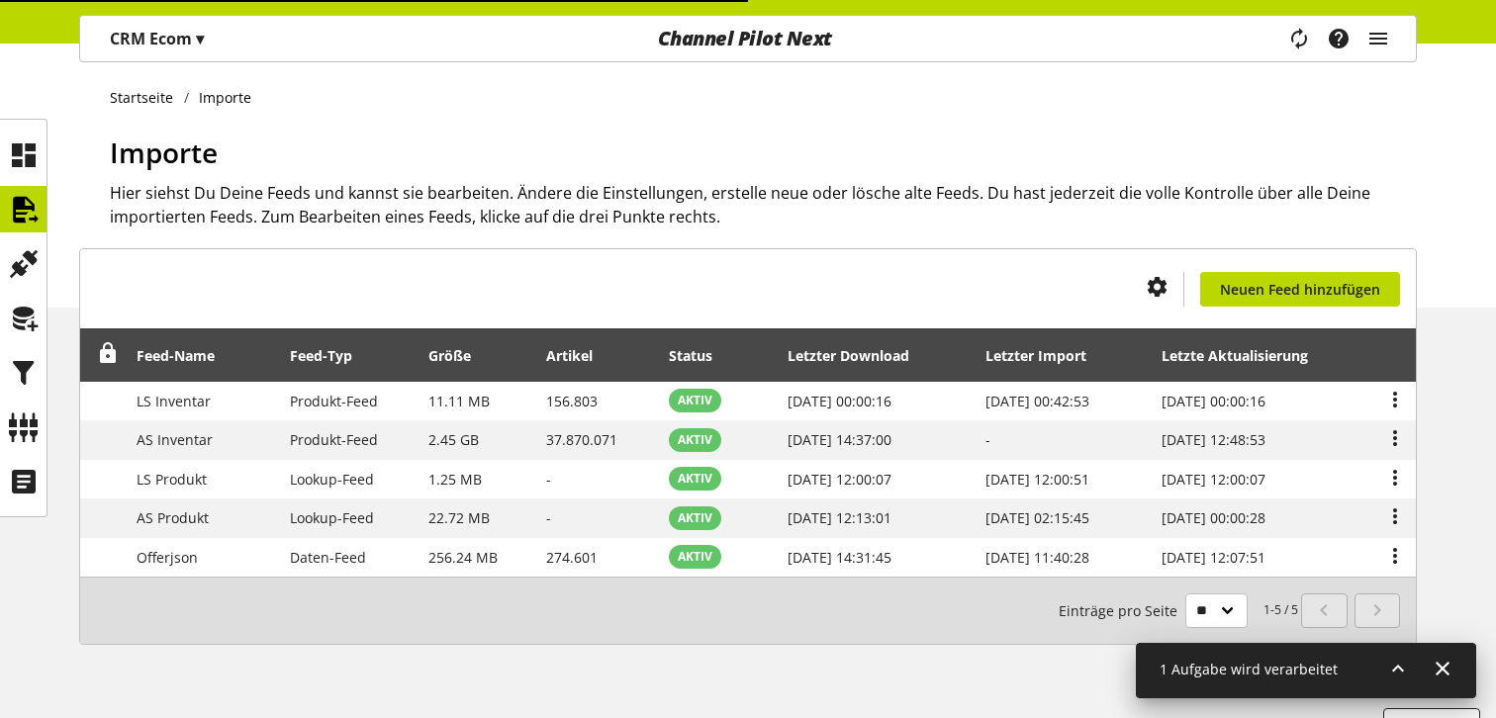
click at [1400, 662] on icon at bounding box center [1398, 669] width 24 height 36
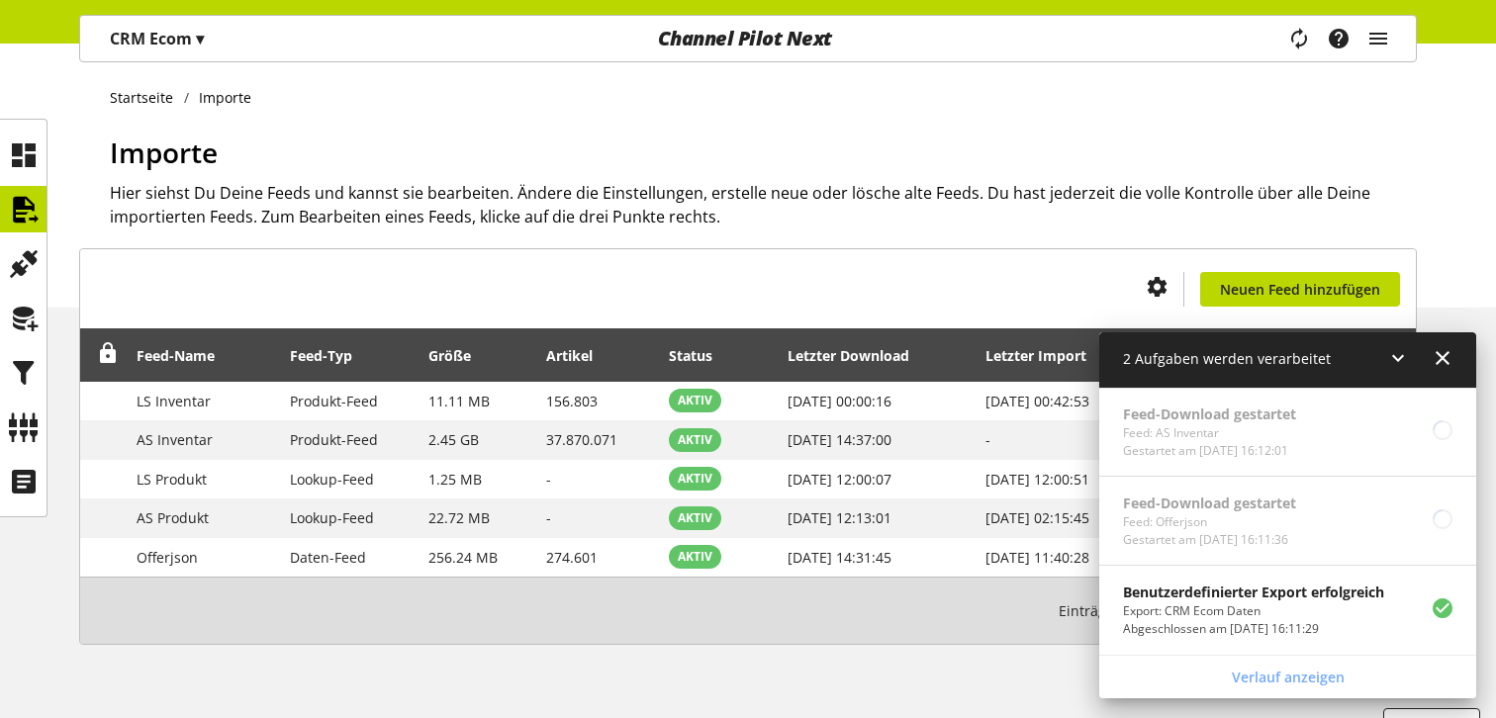
click at [1396, 351] on icon at bounding box center [1398, 358] width 24 height 36
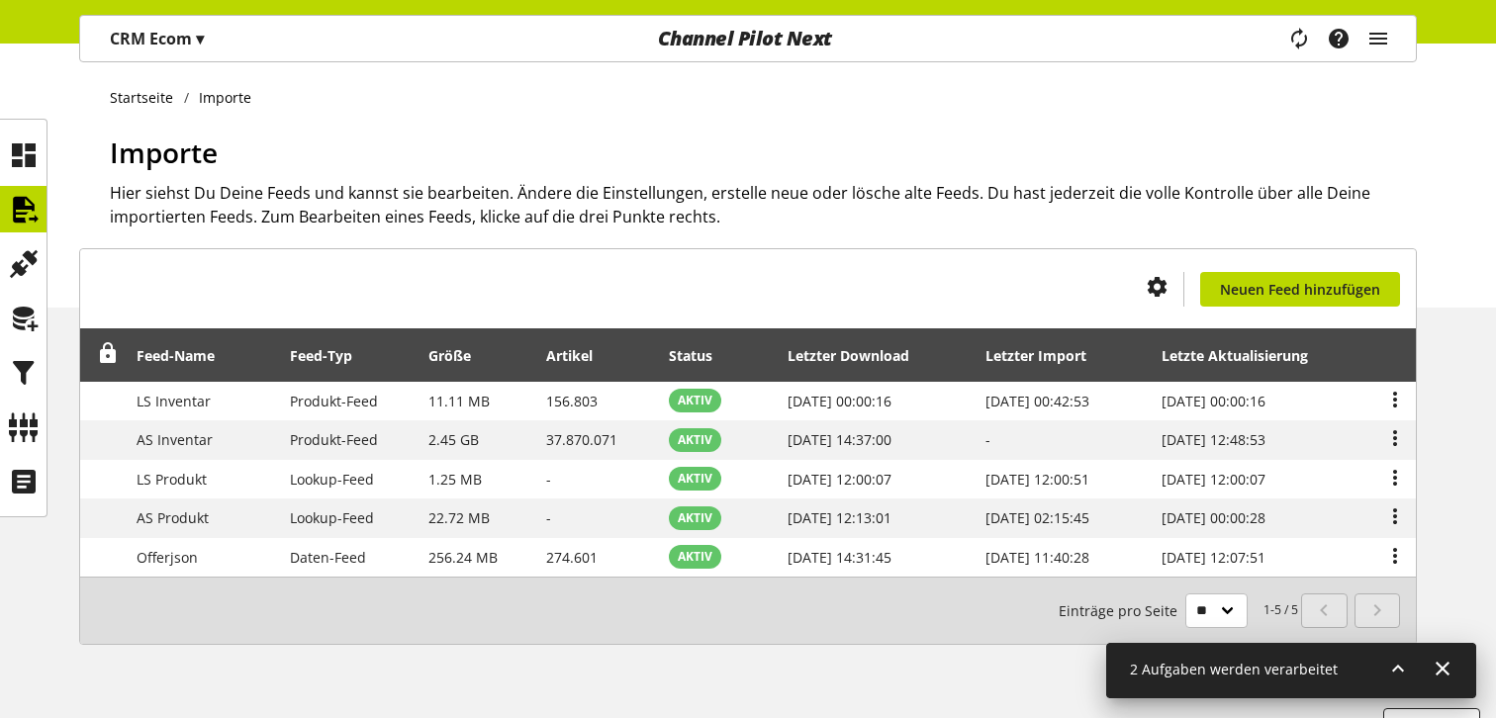
click at [1394, 664] on icon at bounding box center [1398, 669] width 24 height 36
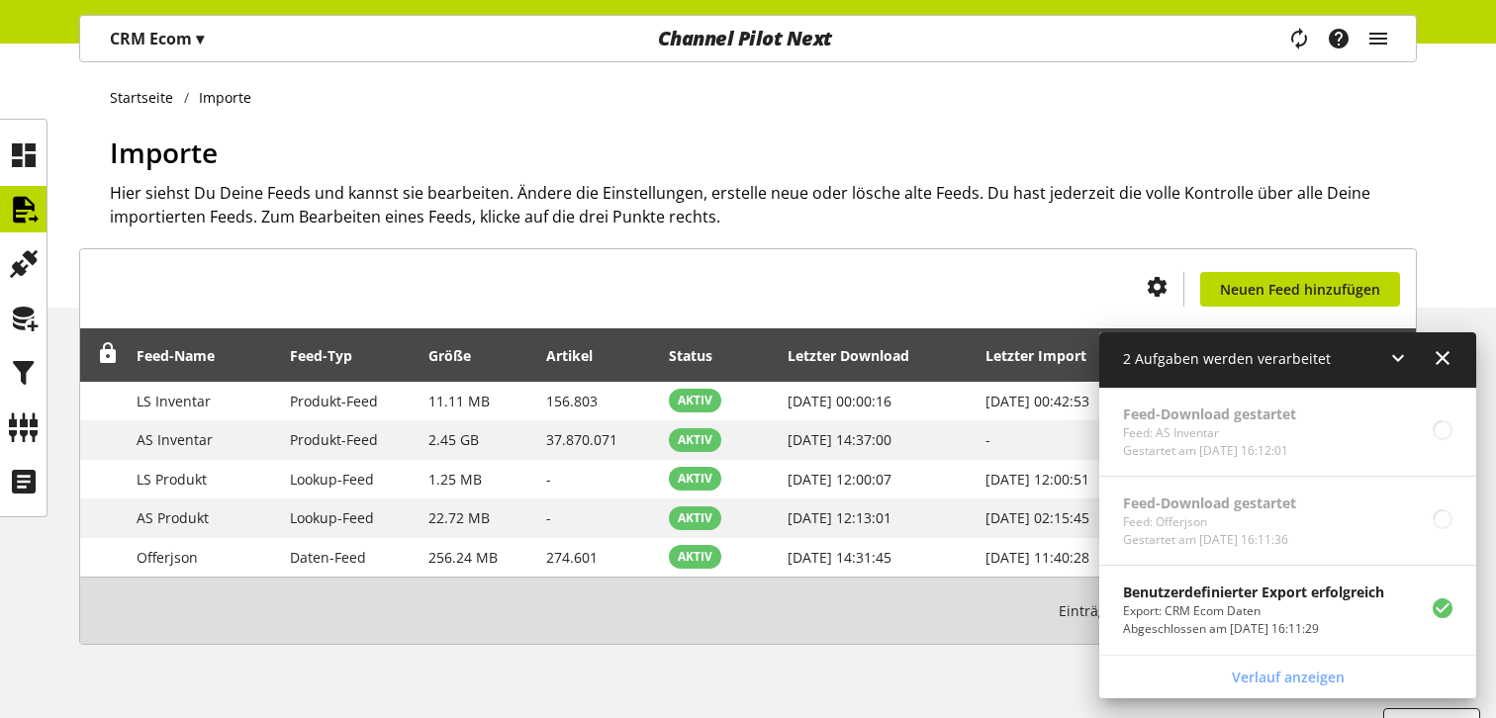
click at [1404, 367] on icon at bounding box center [1398, 358] width 24 height 36
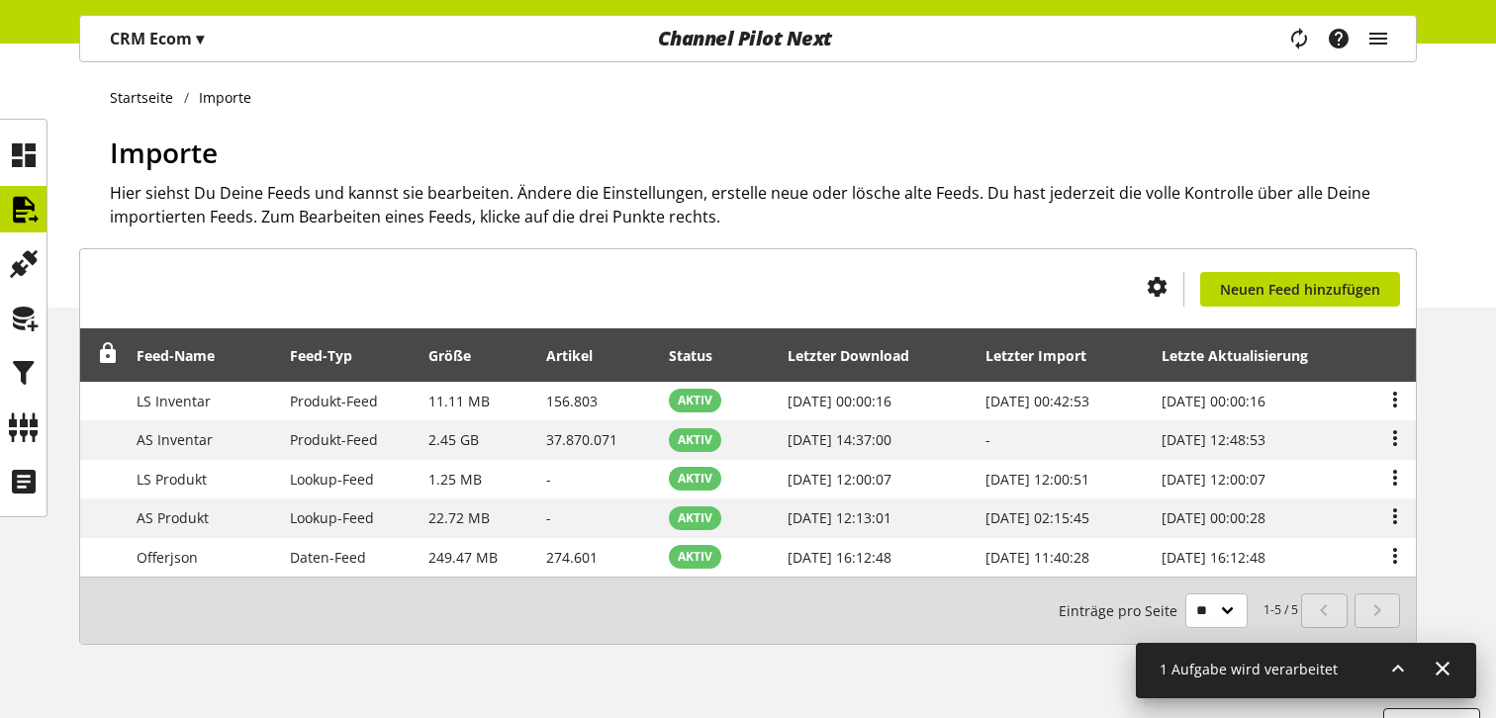
click at [1397, 673] on icon at bounding box center [1398, 669] width 24 height 36
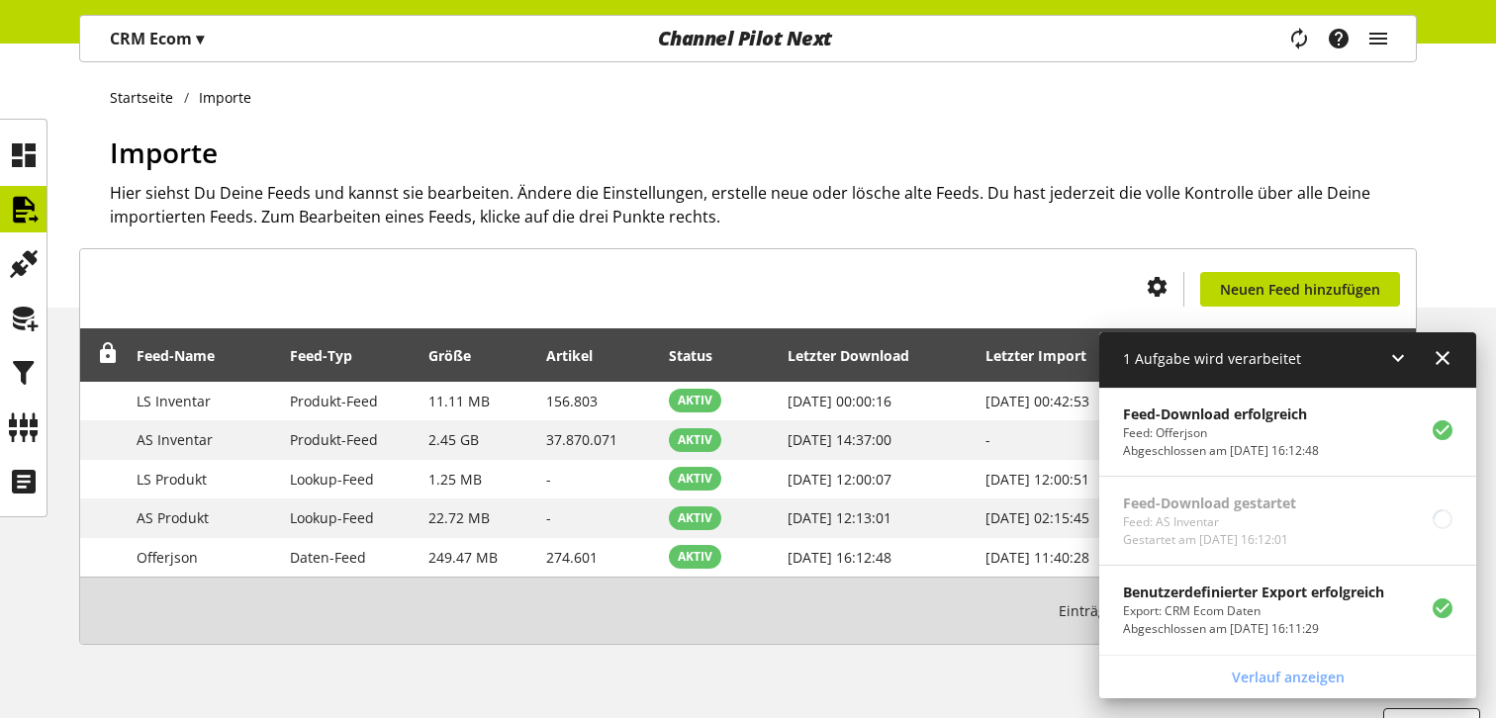
click at [1393, 362] on icon at bounding box center [1398, 358] width 24 height 36
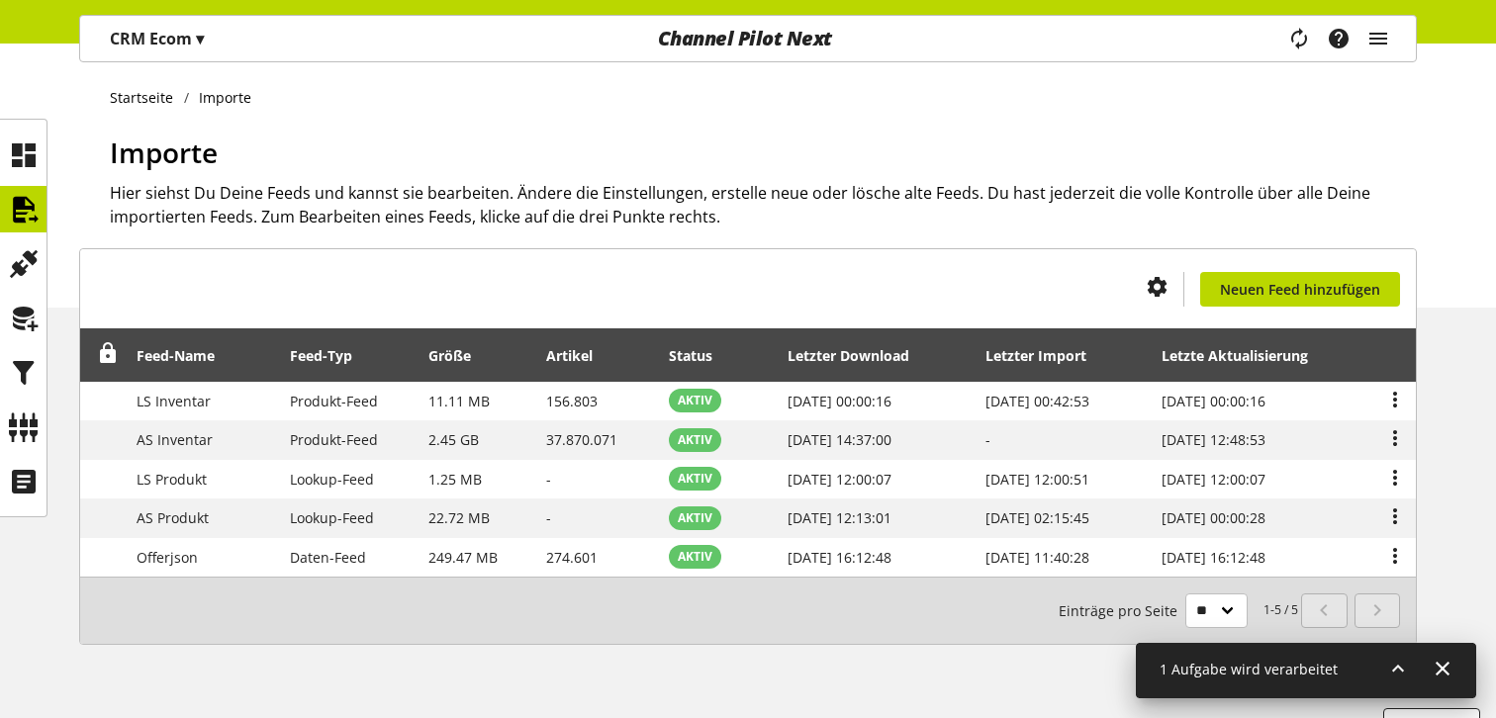
click at [1390, 662] on icon at bounding box center [1398, 669] width 24 height 36
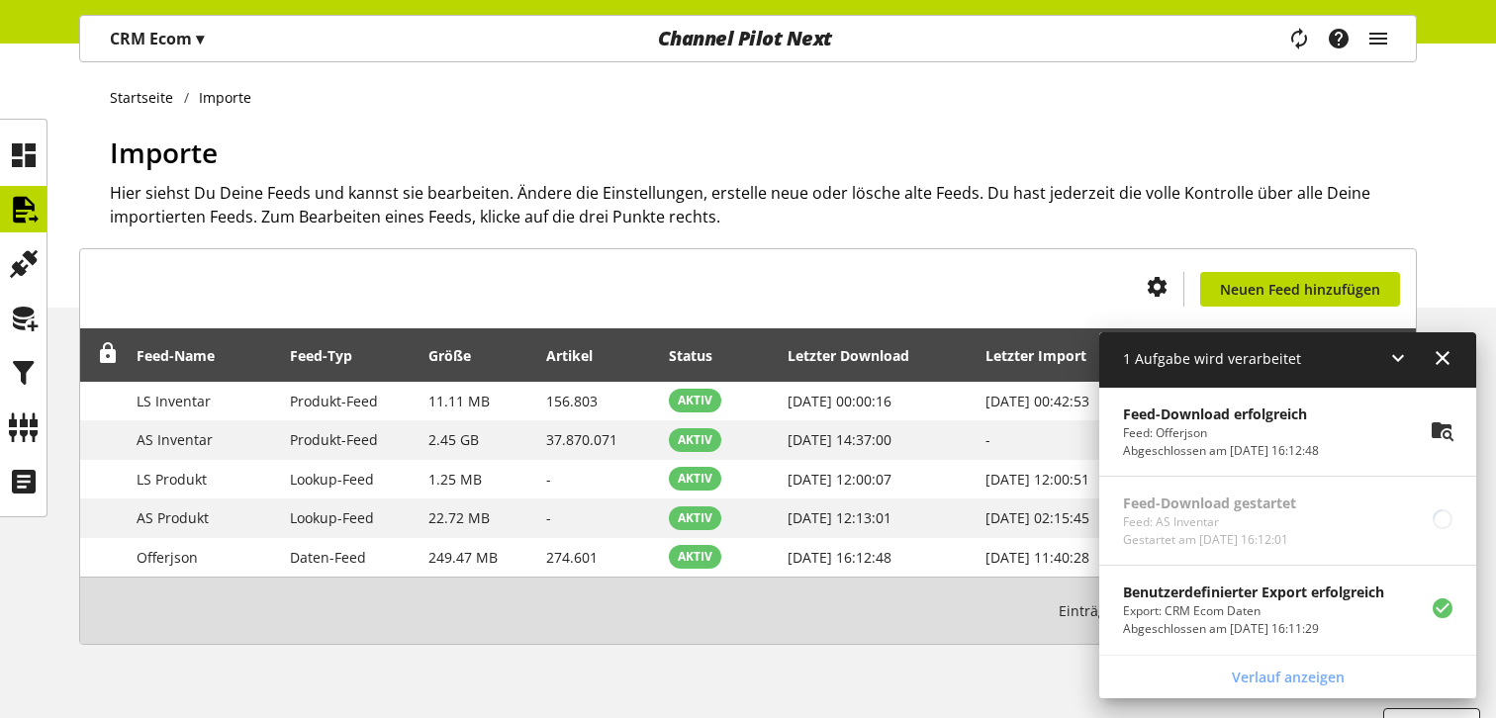
click at [1445, 425] on icon at bounding box center [1442, 430] width 24 height 36
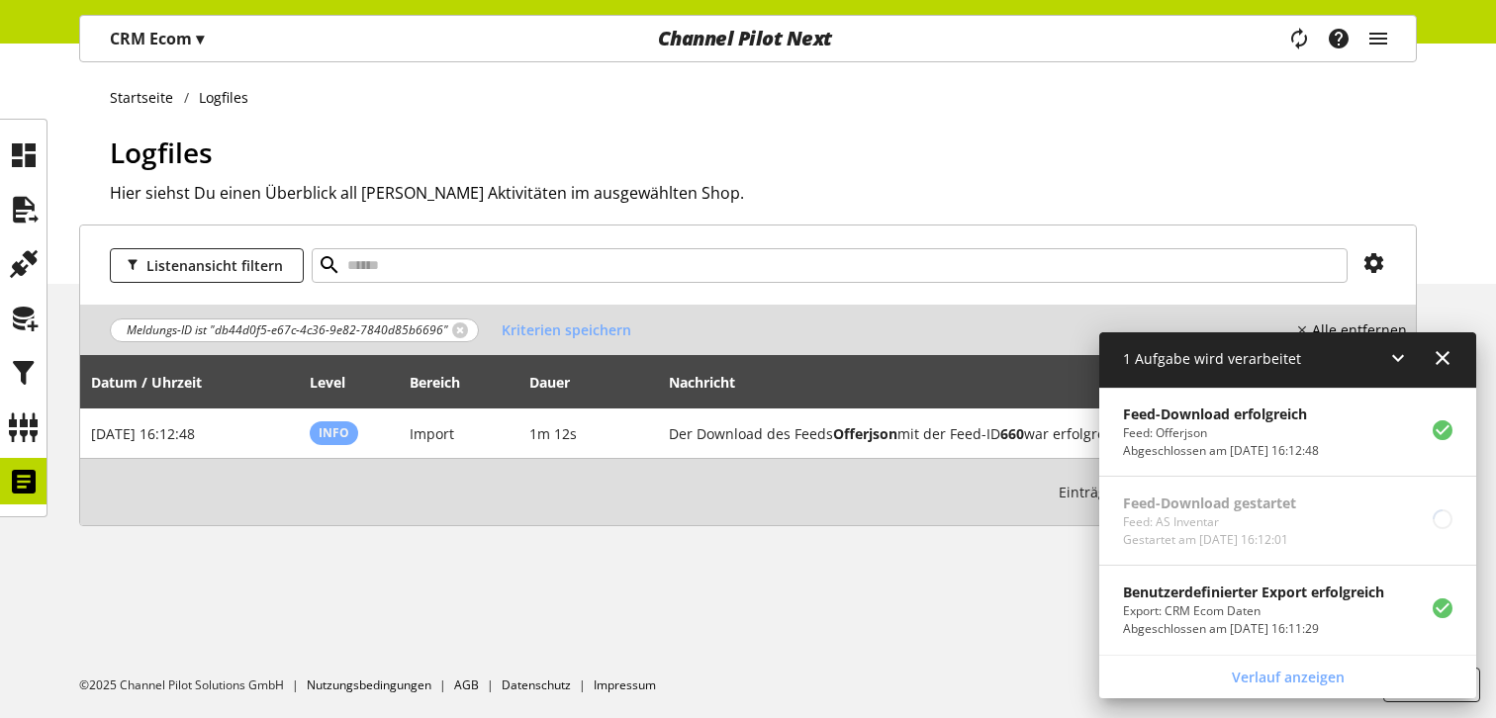
click at [1396, 363] on icon at bounding box center [1398, 358] width 24 height 36
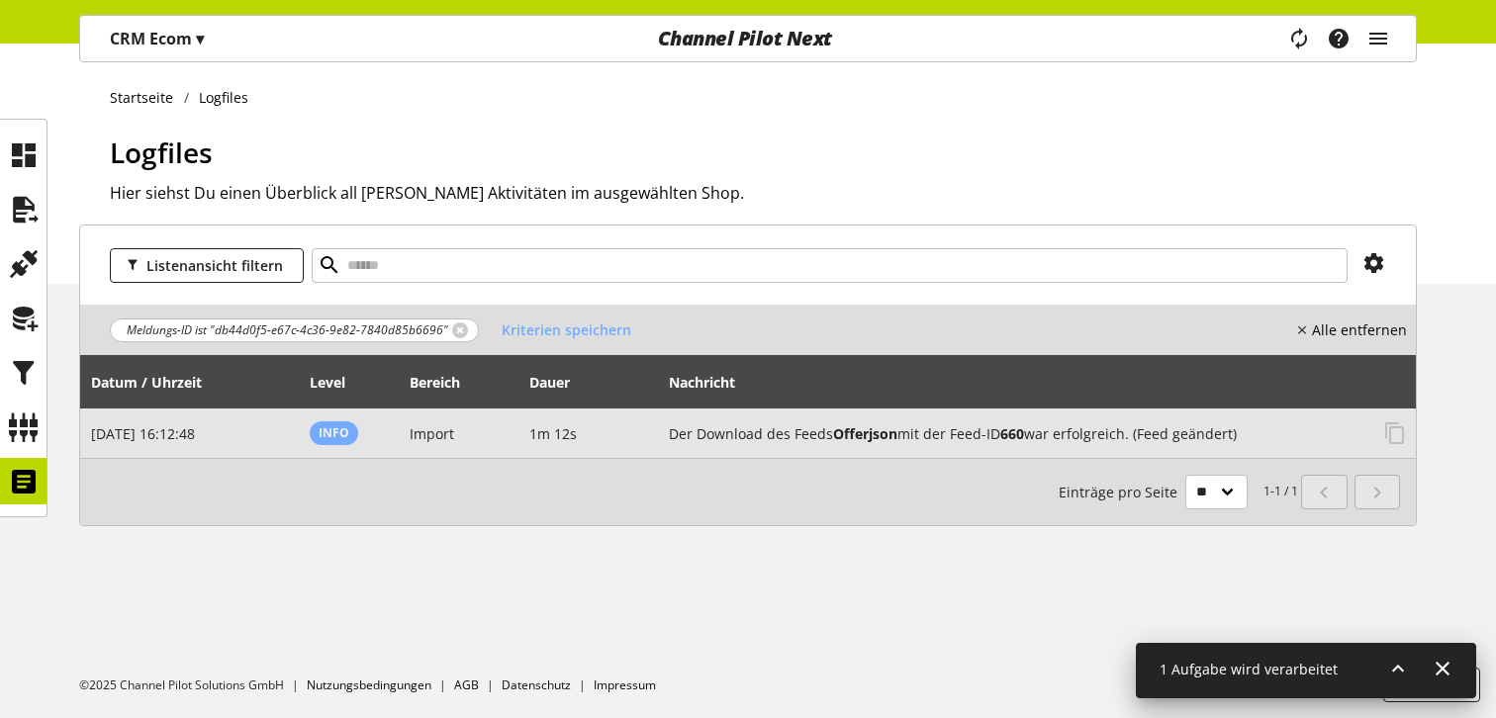
click at [1142, 427] on h2 "Der Download des Feeds Offerjson mit der Feed-ID 660 war erfolgreich. (Feed geä…" at bounding box center [1018, 433] width 699 height 21
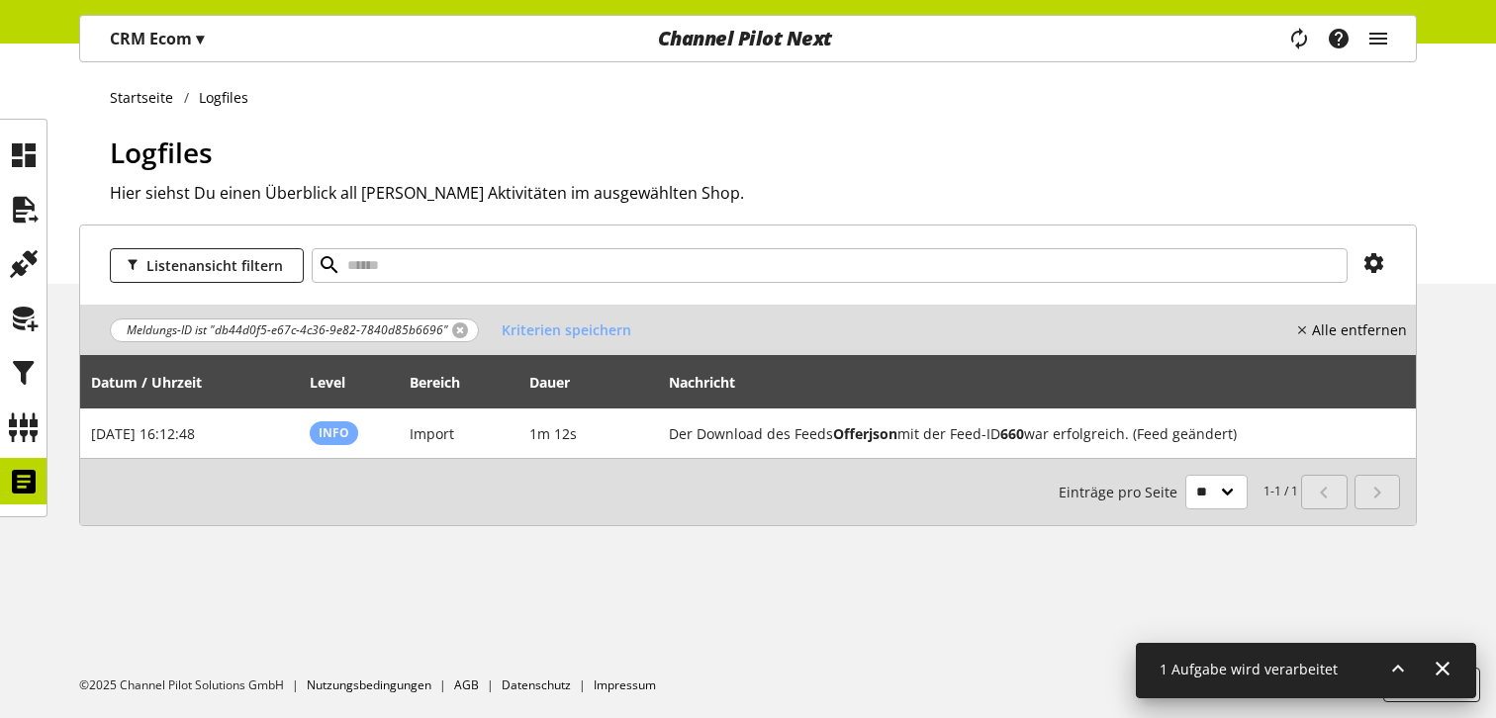
click at [452, 330] on link at bounding box center [460, 330] width 16 height 16
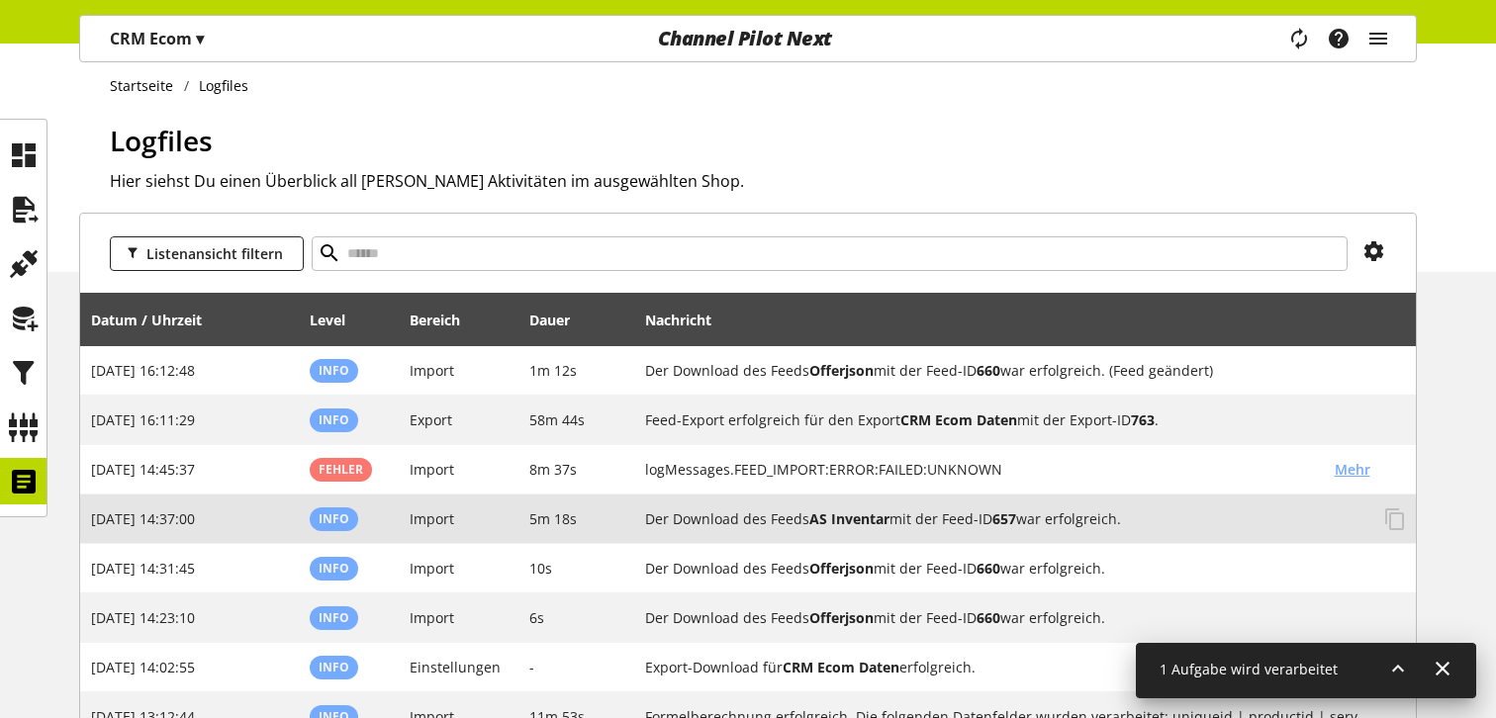
scroll to position [13, 0]
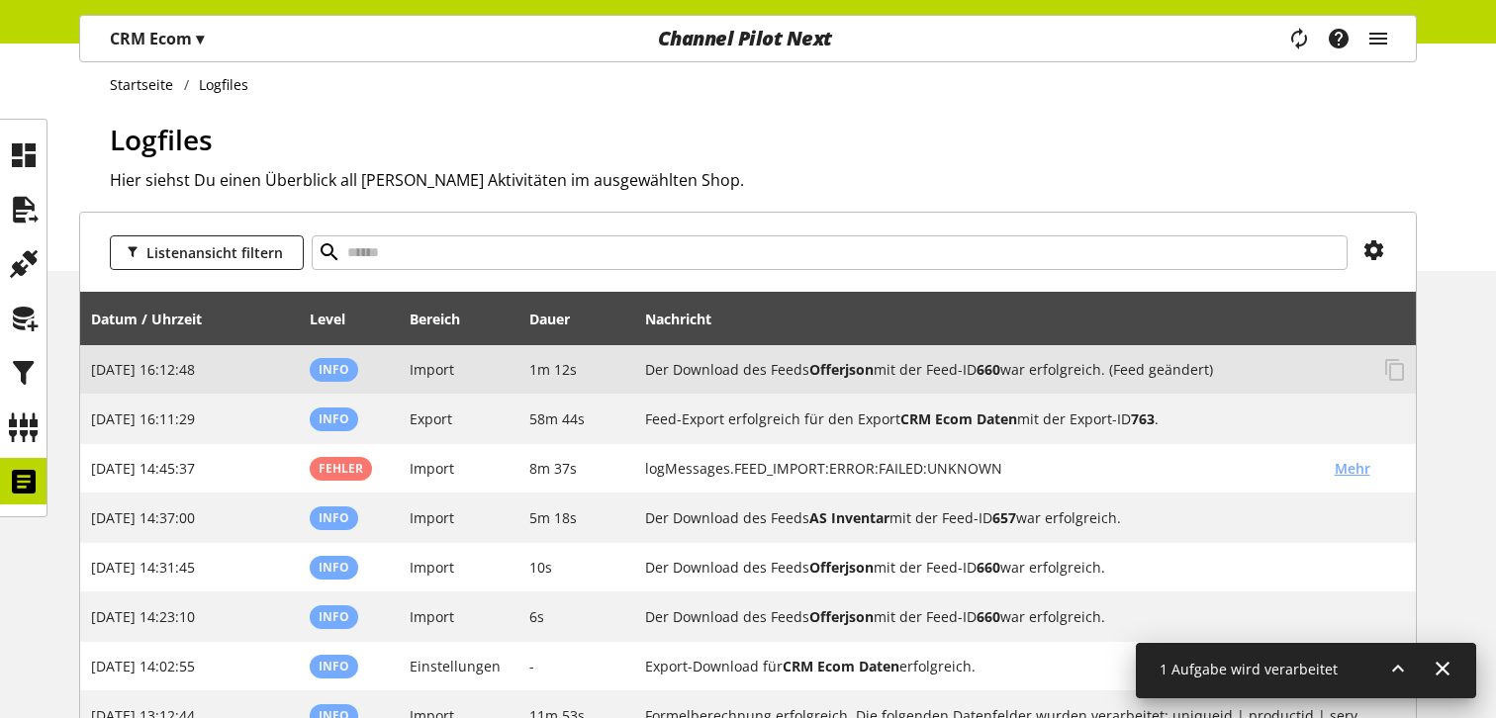
click at [842, 369] on b "Offerjson" at bounding box center [841, 369] width 64 height 19
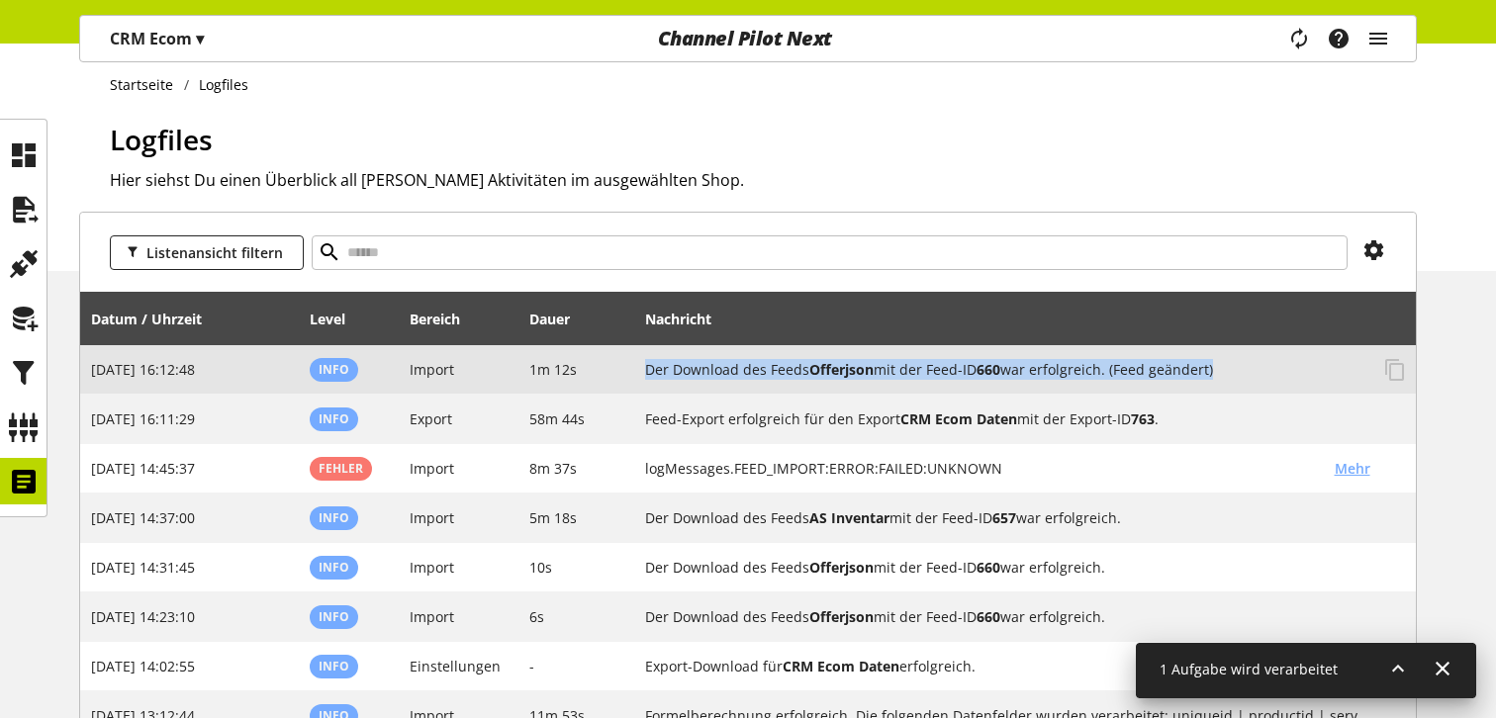
click at [842, 369] on b "Offerjson" at bounding box center [841, 369] width 64 height 19
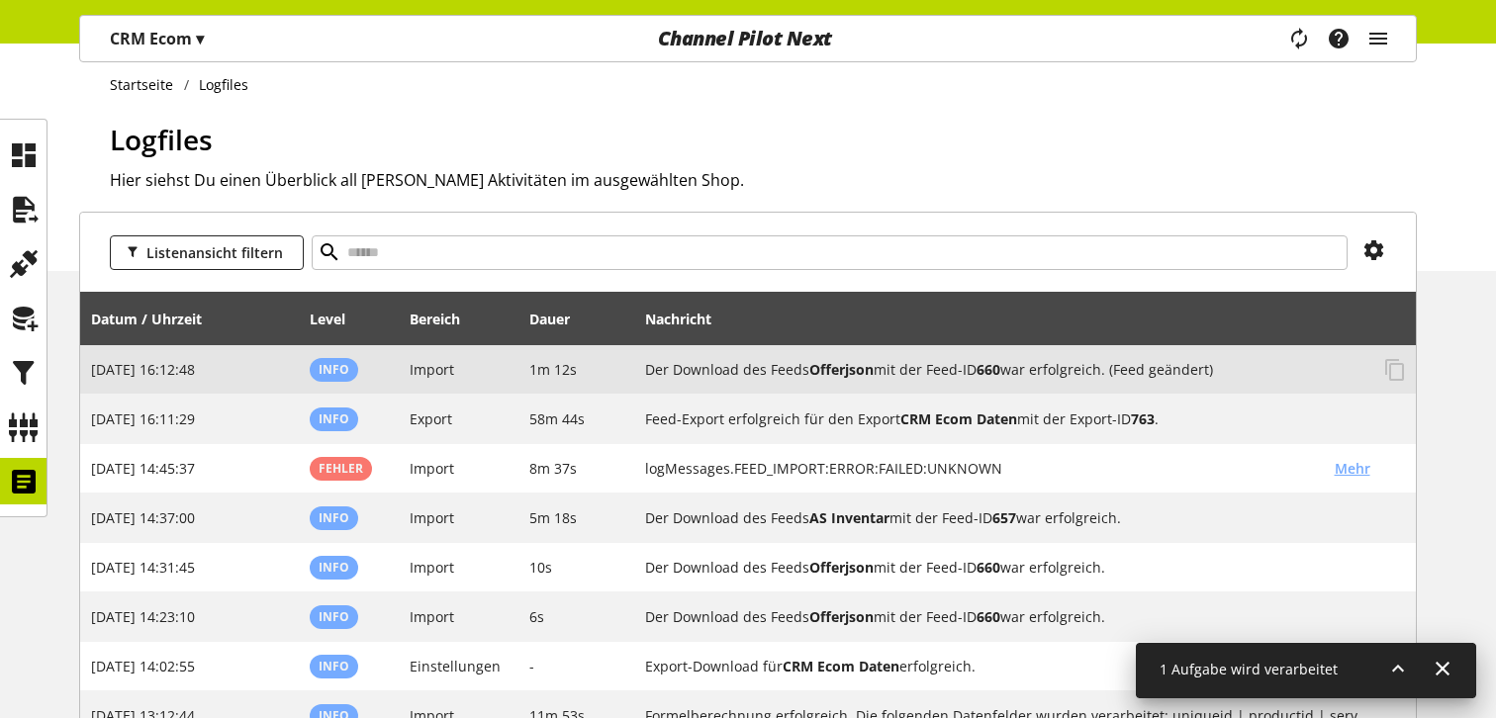
click at [842, 369] on b "Offerjson" at bounding box center [841, 369] width 64 height 19
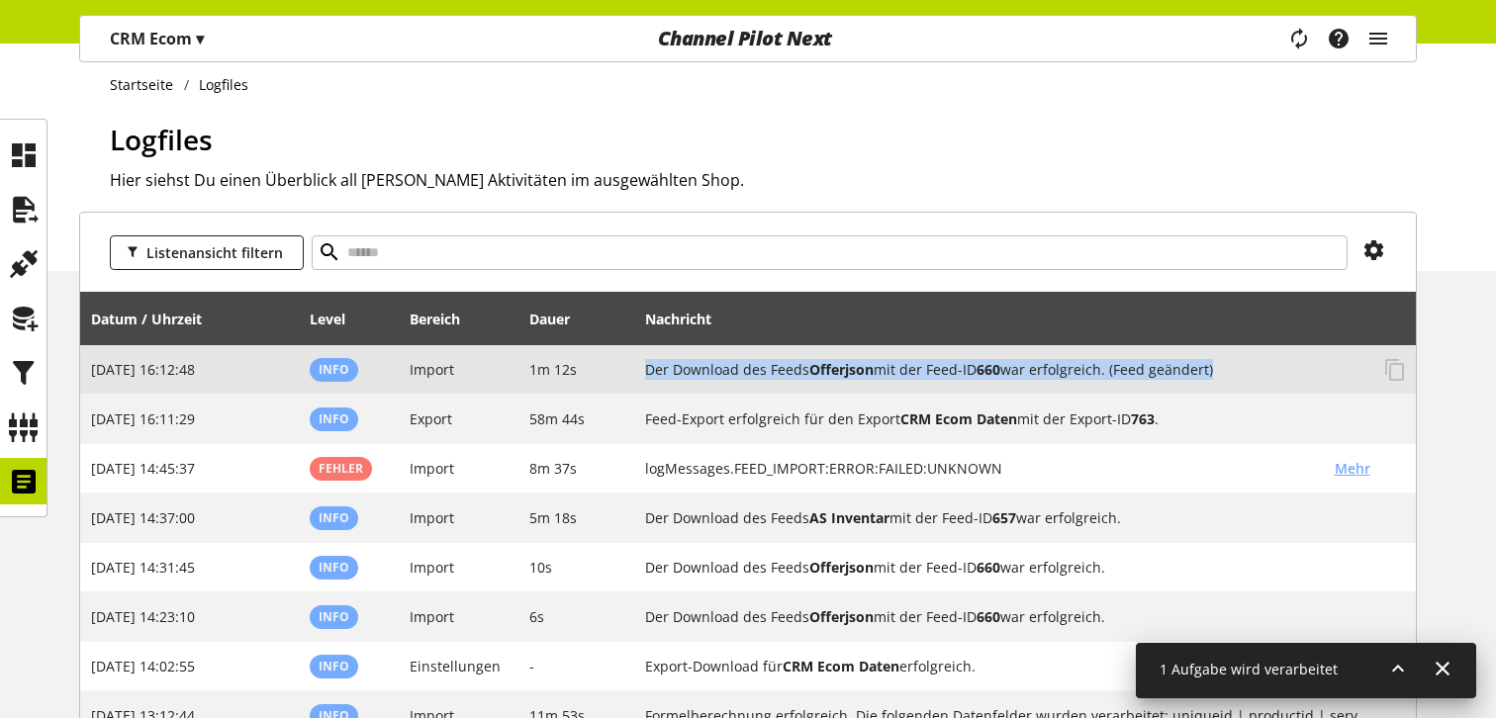
click at [842, 371] on b "Offerjson" at bounding box center [841, 369] width 64 height 19
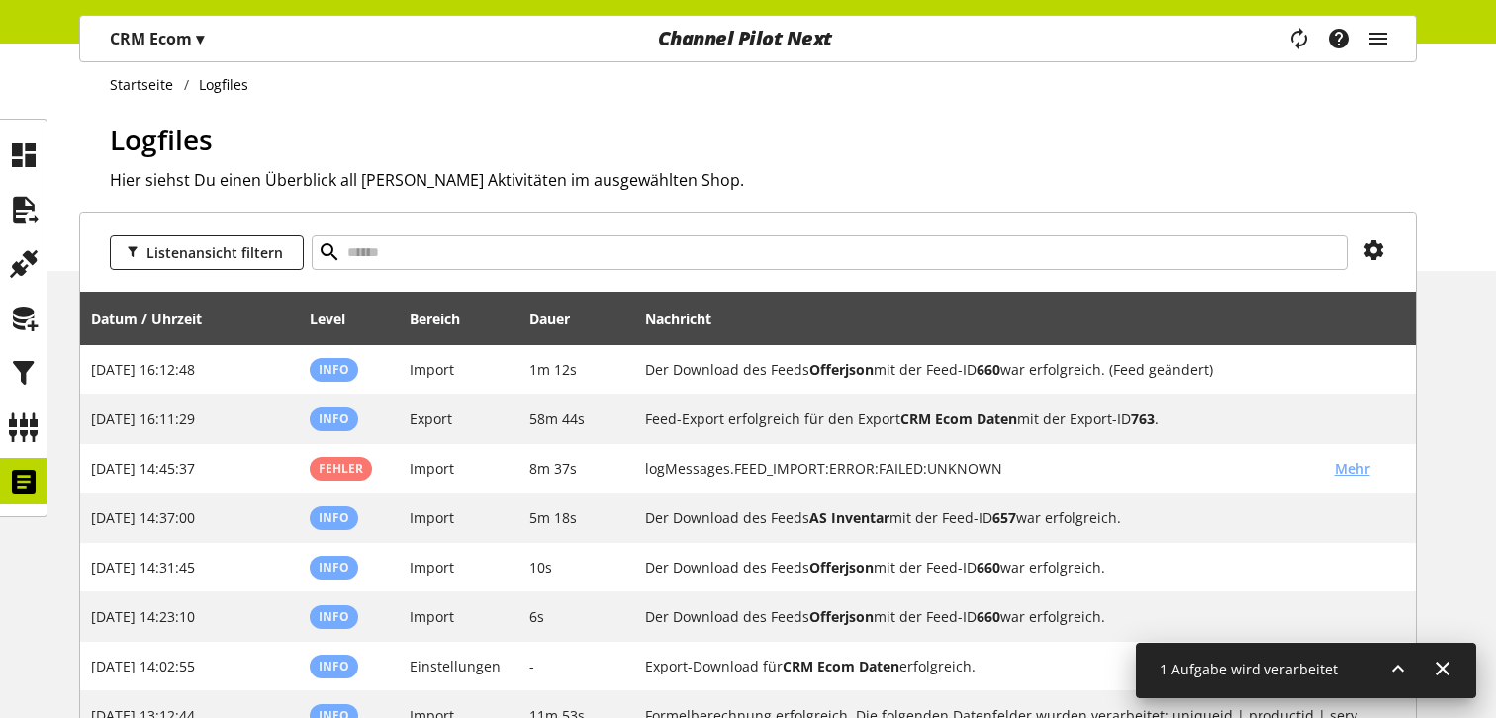
click at [876, 220] on div "Logfiles Hier siehst Du einen Überblick all Deiner Aktivitäten im ausgewählten …" at bounding box center [763, 195] width 1307 height 152
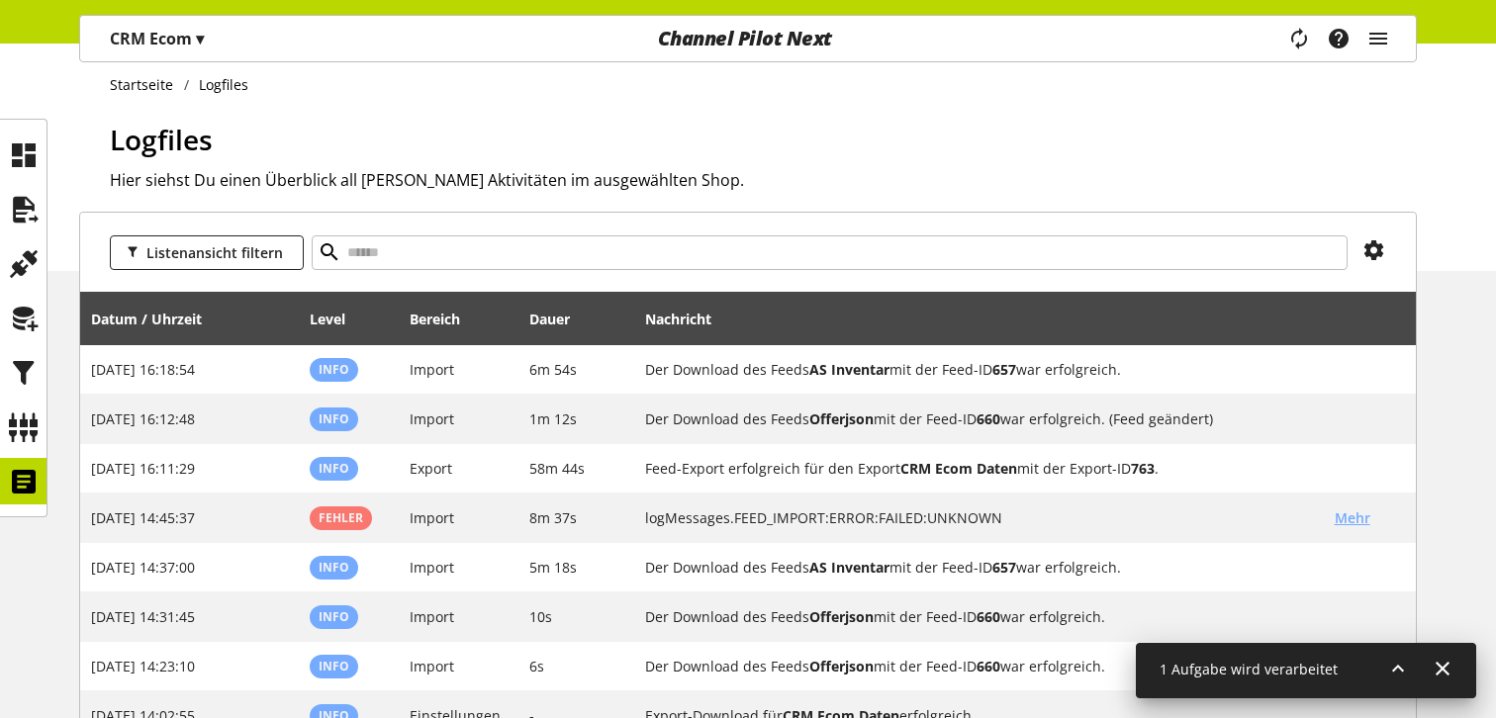
click at [1392, 660] on icon at bounding box center [1398, 669] width 24 height 36
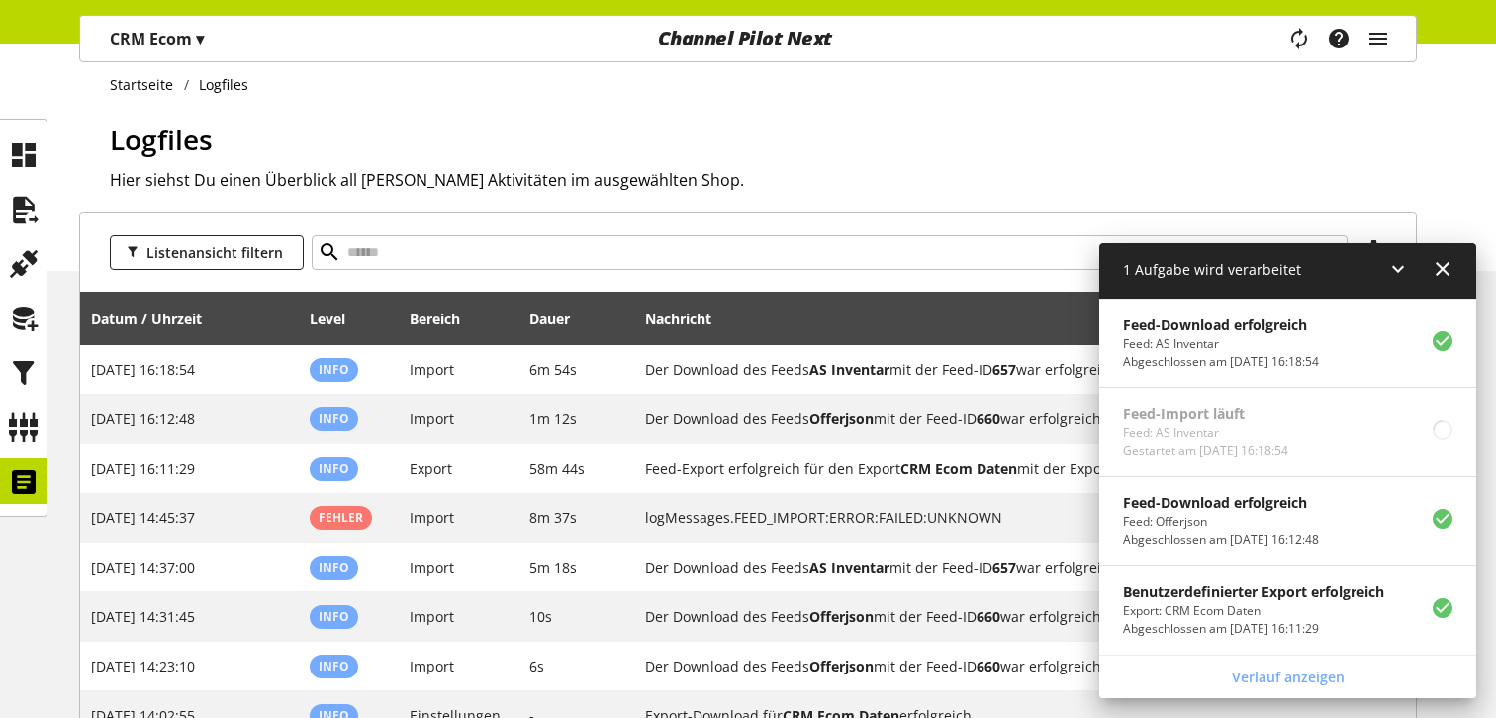
click at [1403, 264] on icon at bounding box center [1398, 269] width 24 height 36
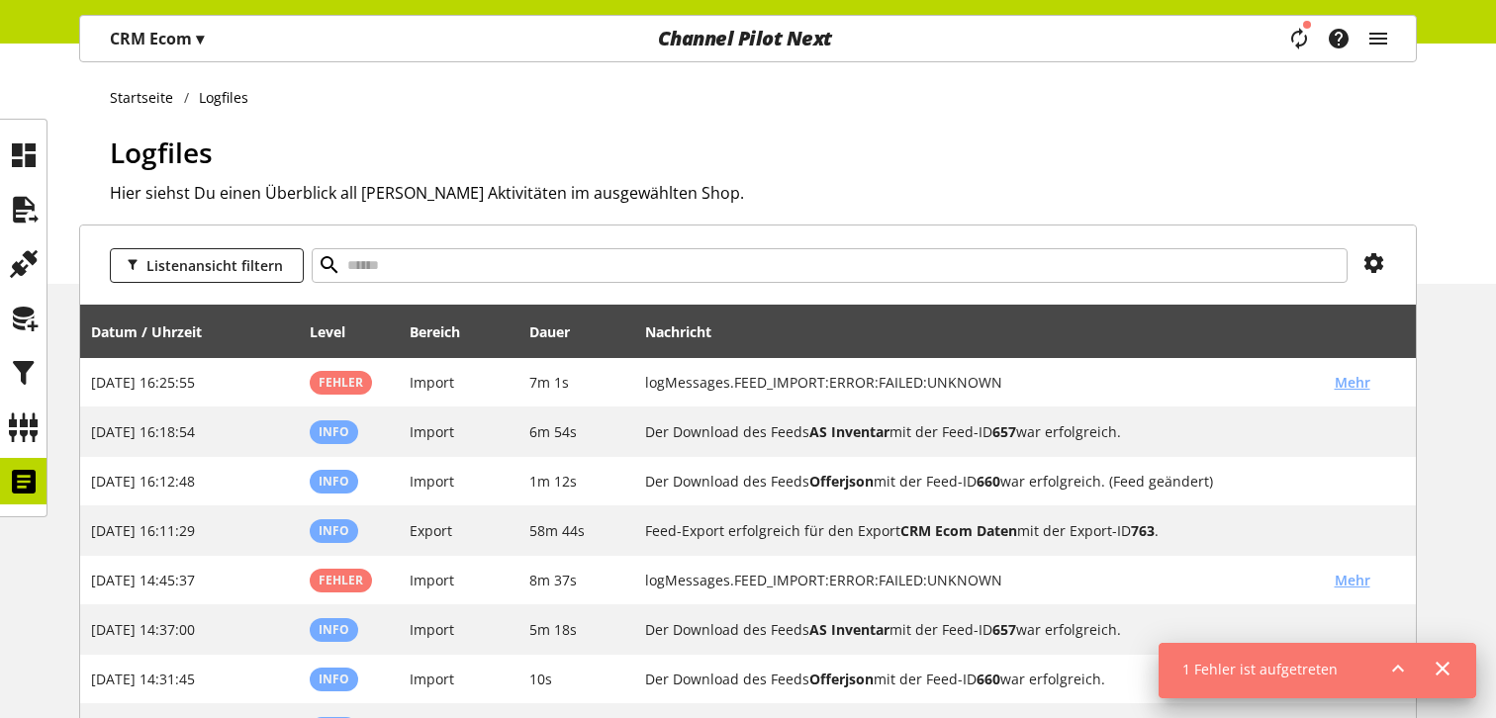
click at [1401, 667] on icon at bounding box center [1398, 669] width 24 height 36
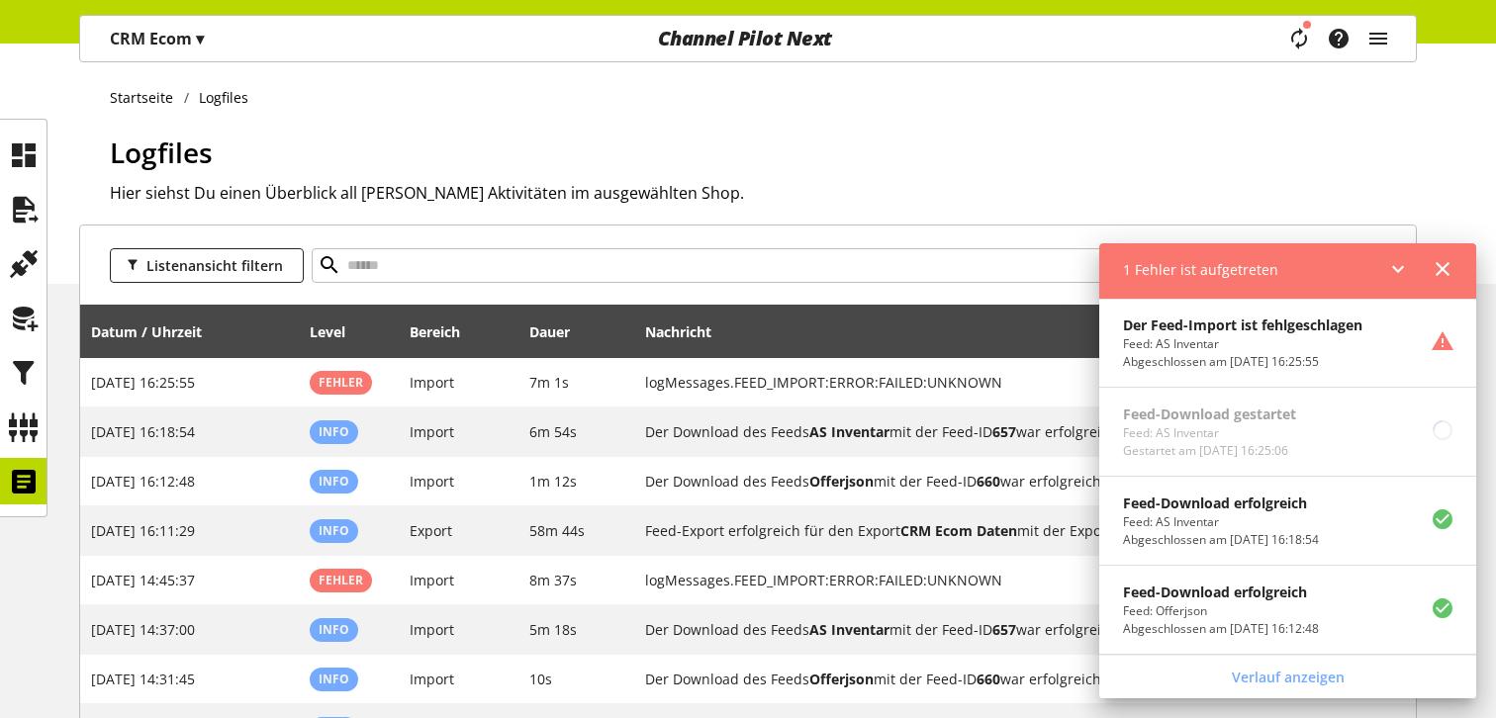
click at [1397, 280] on icon at bounding box center [1398, 269] width 24 height 36
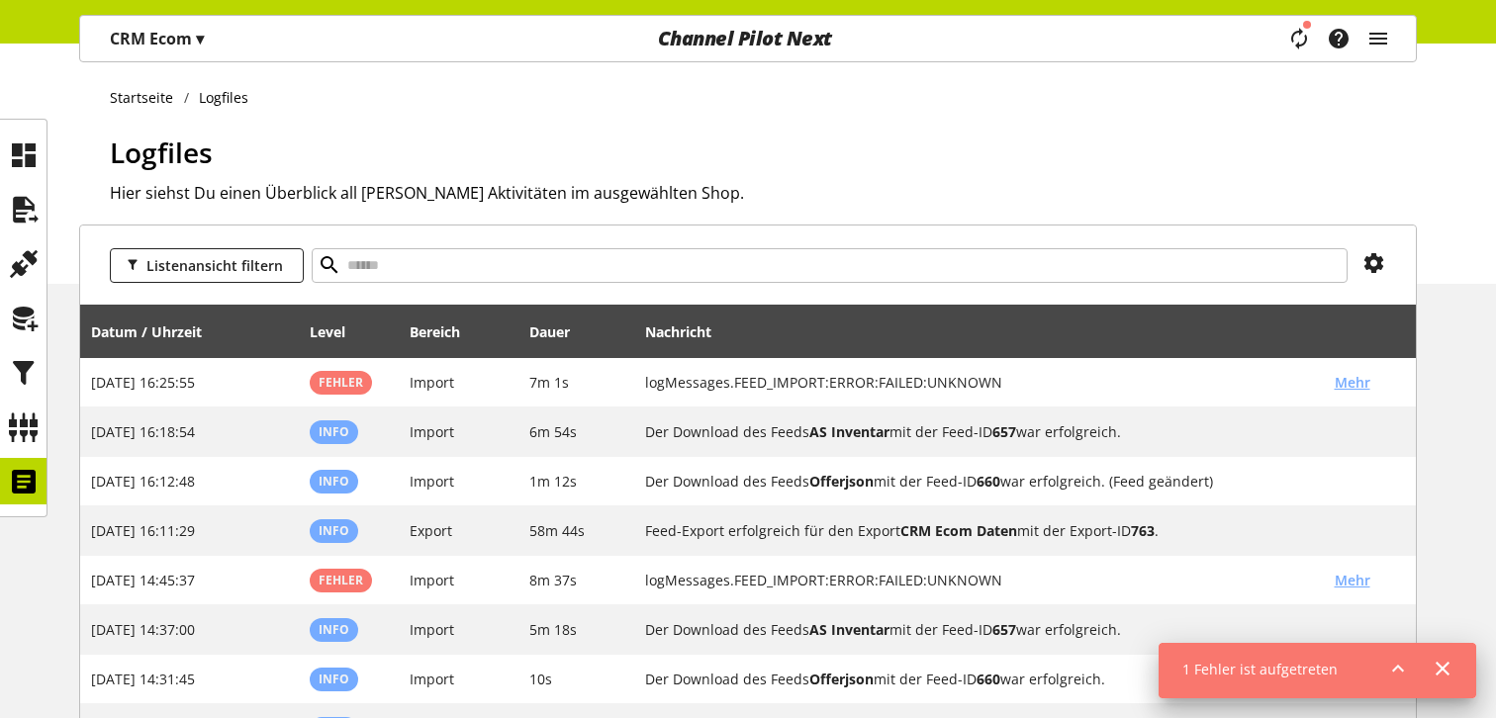
click at [596, 179] on div "Logfiles Hier siehst Du einen Überblick all Deiner Aktivitäten im ausgewählten …" at bounding box center [763, 208] width 1307 height 152
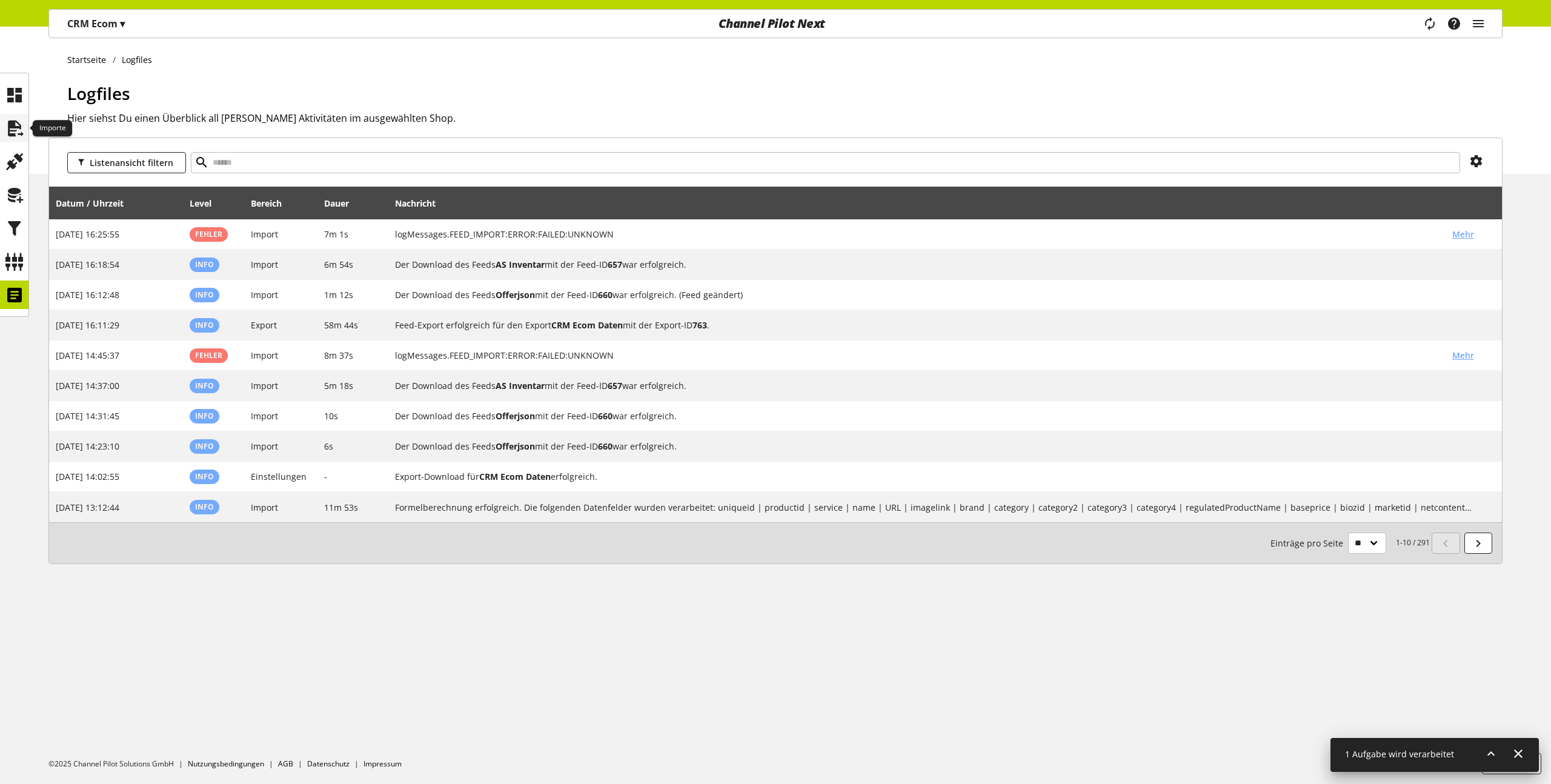
click at [19, 141] on div at bounding box center [14, 128] width 28 height 28
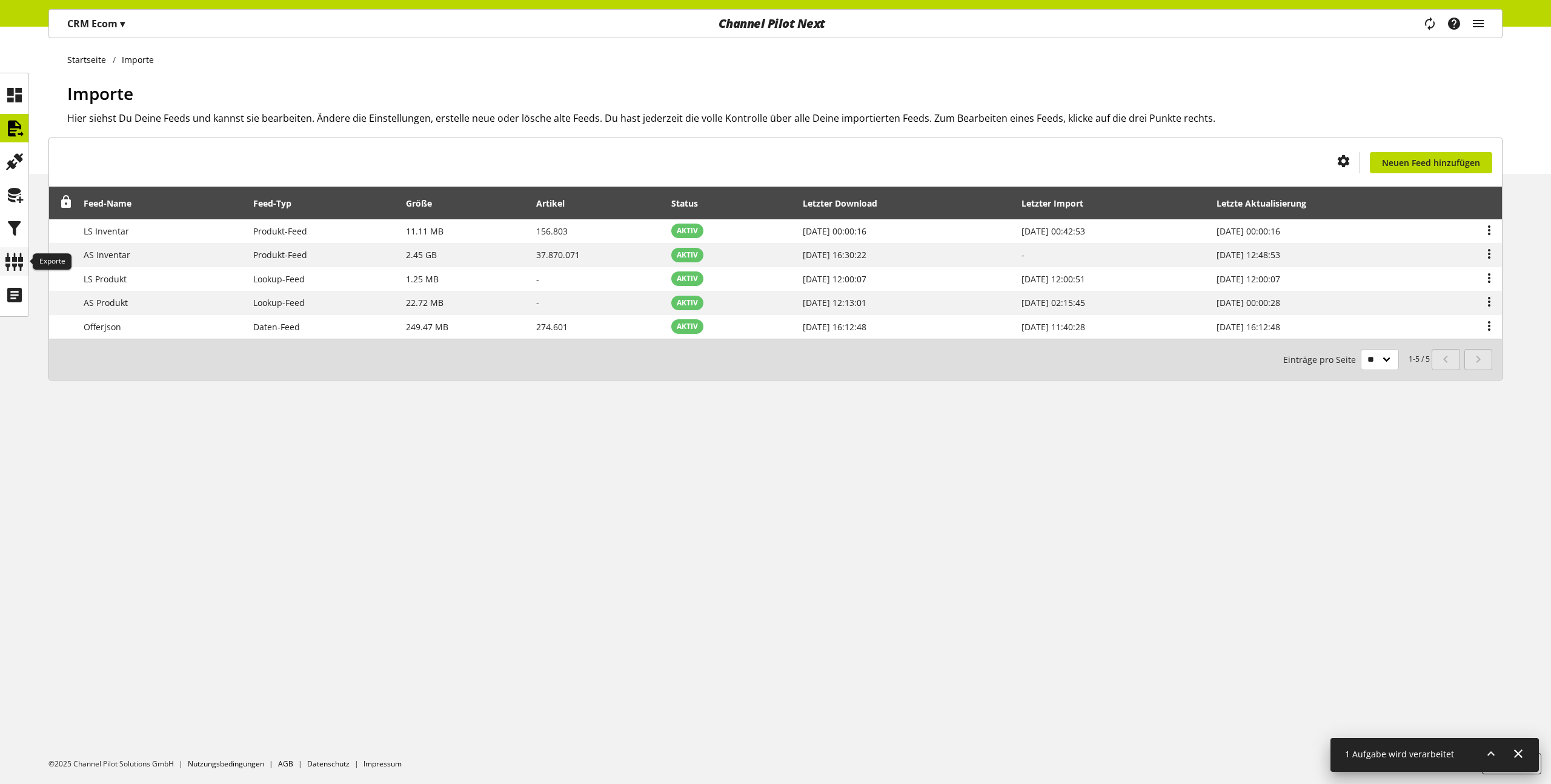
click at [20, 251] on icon at bounding box center [15, 262] width 20 height 24
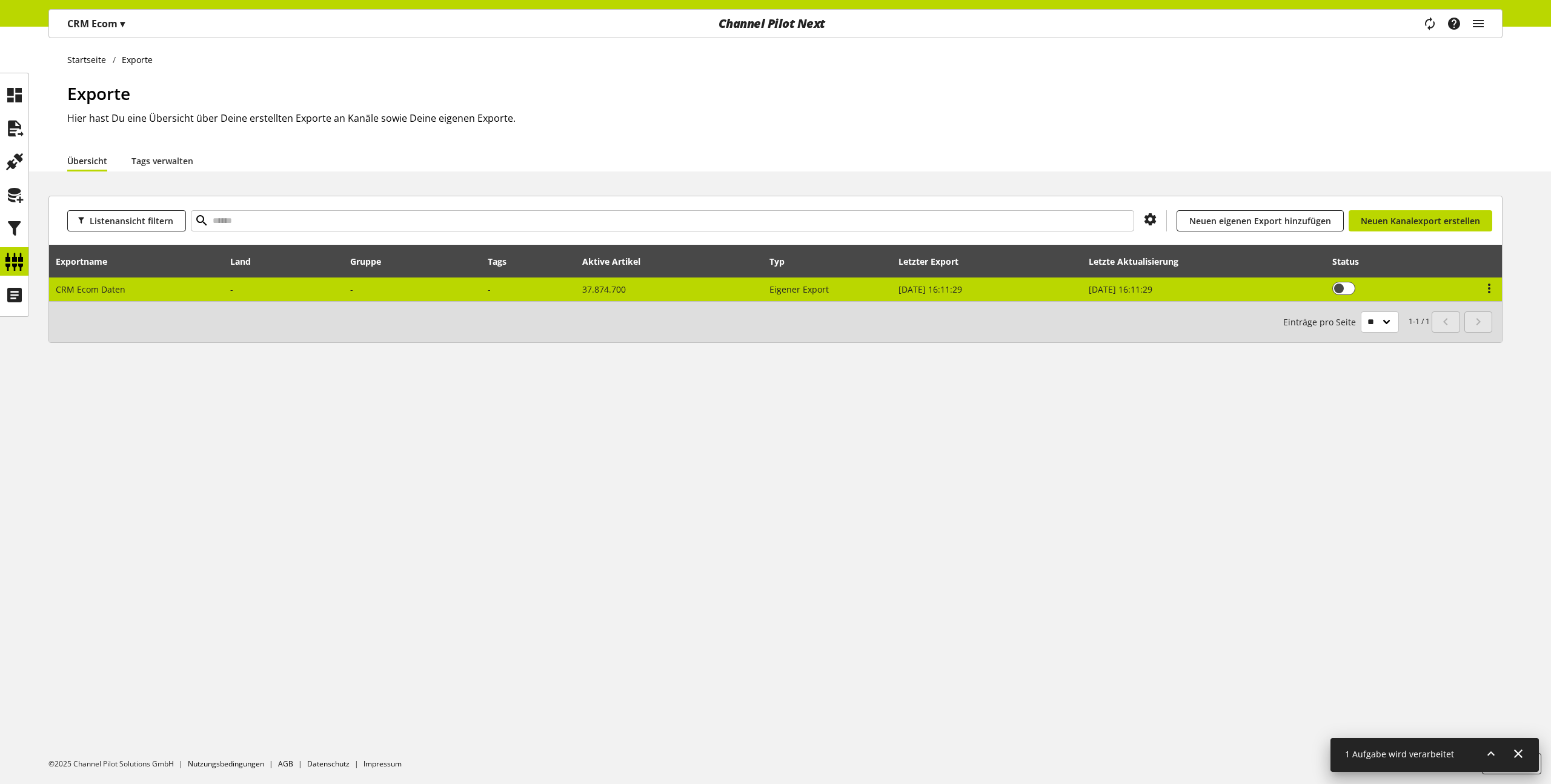
click at [118, 279] on td "CRM Ecom Daten" at bounding box center [137, 289] width 175 height 24
select select "********"
